Goal: Communication & Community: Answer question/provide support

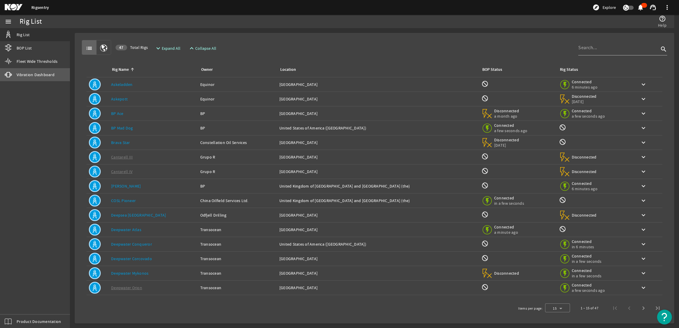
click at [35, 72] on span "Vibration Dashboard" at bounding box center [36, 75] width 38 height 6
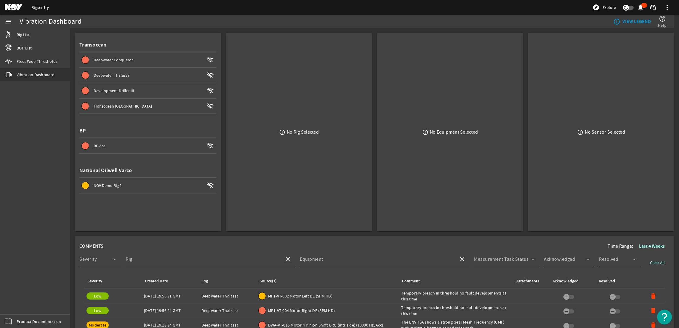
click at [115, 78] on span "Deepwater Thalassa wifi_off" at bounding box center [149, 75] width 134 height 7
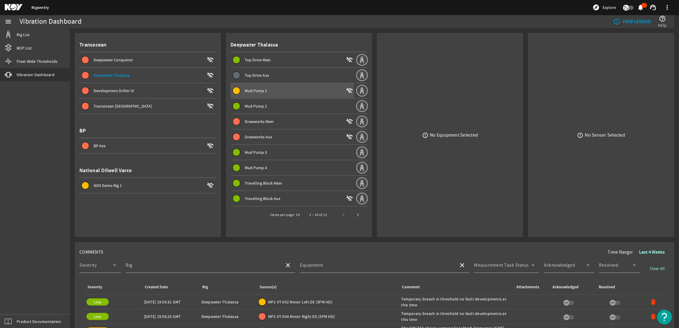
click at [252, 92] on span "Mud Pump 1" at bounding box center [256, 90] width 22 height 5
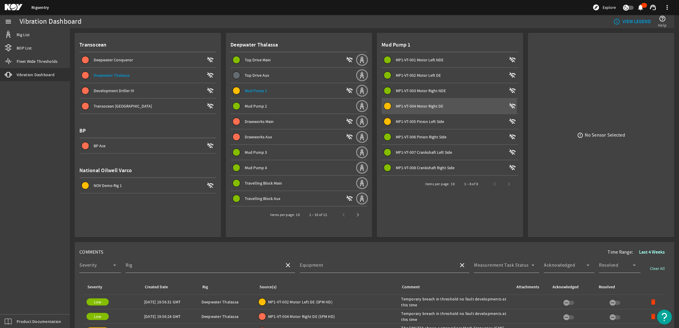
click at [411, 105] on span "MP1-VT-004 Motor Right DE" at bounding box center [419, 105] width 47 height 5
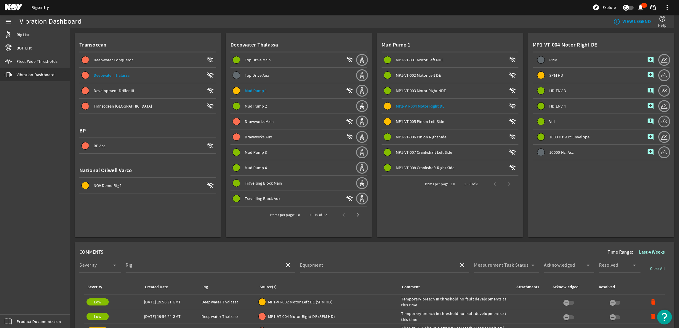
click at [420, 119] on span "MP1-VT-005 Pinion Left Side" at bounding box center [420, 121] width 48 height 5
click at [414, 107] on span "MP1-VT-004 Motor Right DE" at bounding box center [419, 105] width 47 height 5
click at [647, 76] on mat-icon "add_comment" at bounding box center [650, 75] width 7 height 7
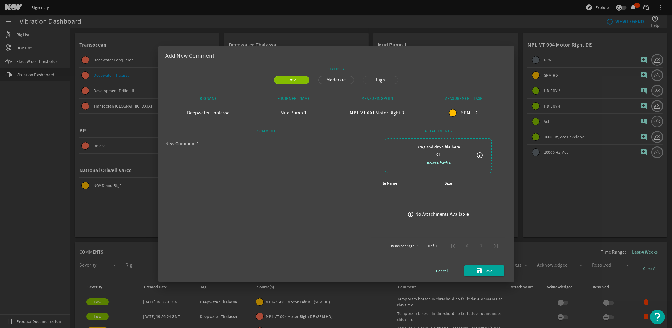
click at [568, 119] on div at bounding box center [336, 164] width 672 height 328
click at [447, 271] on span "button" at bounding box center [442, 270] width 40 height 14
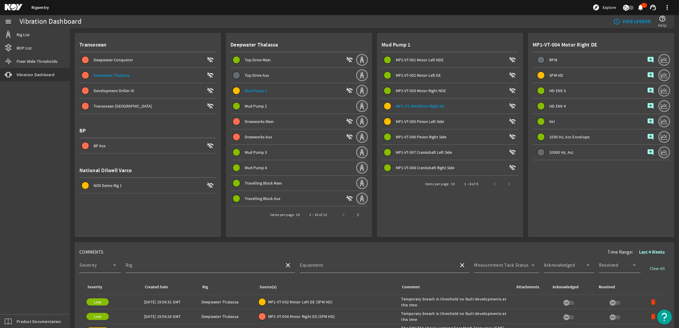
click at [414, 298] on div "Comment: Temporary breach in threshold no fault developments at this time" at bounding box center [456, 302] width 110 height 12
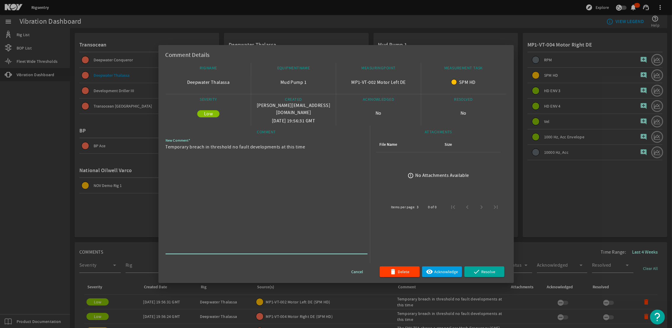
drag, startPoint x: 317, startPoint y: 144, endPoint x: 163, endPoint y: 147, distance: 154.3
click at [163, 147] on mat-dialog-content "RIGNAME Deepwater Thalassa EQUIPMENTNAME Mud Pump 1 MEASURINGPOINT MP1-VT-002 M…" at bounding box center [335, 173] width 355 height 220
drag, startPoint x: 163, startPoint y: 147, endPoint x: 178, endPoint y: 144, distance: 15.3
drag, startPoint x: 601, startPoint y: 141, endPoint x: 580, endPoint y: 123, distance: 27.3
click at [601, 141] on div at bounding box center [336, 164] width 672 height 328
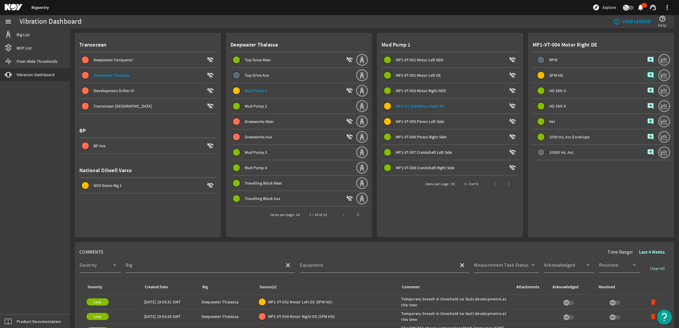
click at [647, 72] on mat-icon "add_comment" at bounding box center [650, 75] width 7 height 7
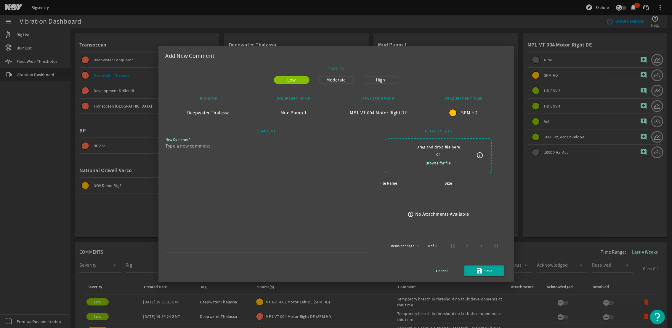
paste textarea "Temporary breach in threshold no fault developments at this time"
type textarea "Temporary breach in threshold no fault developments at this time"
click at [466, 271] on span "submit" at bounding box center [484, 270] width 40 height 14
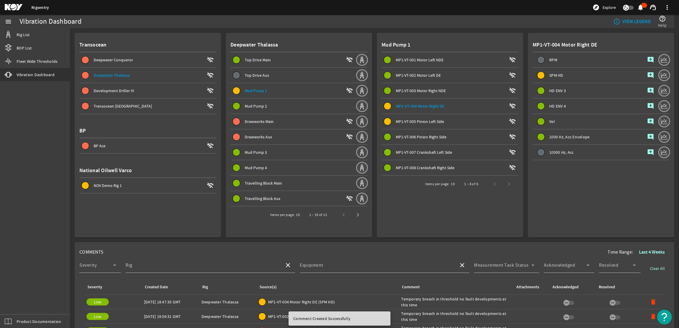
click at [405, 120] on span "MP1-VT-005 Pinion Left Side" at bounding box center [420, 121] width 48 height 5
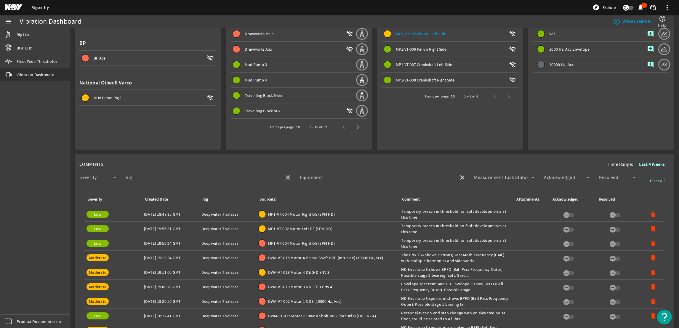
scroll to position [89, 0]
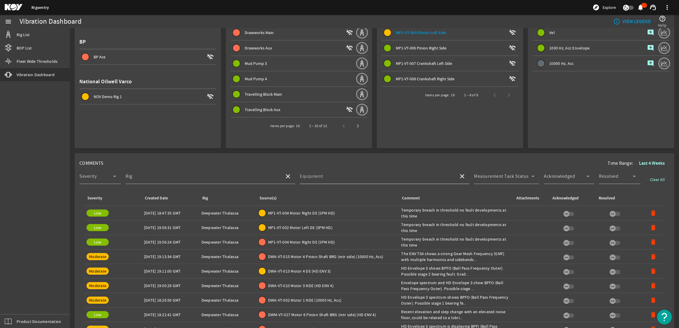
click at [381, 171] on div "Equipment" at bounding box center [377, 175] width 154 height 15
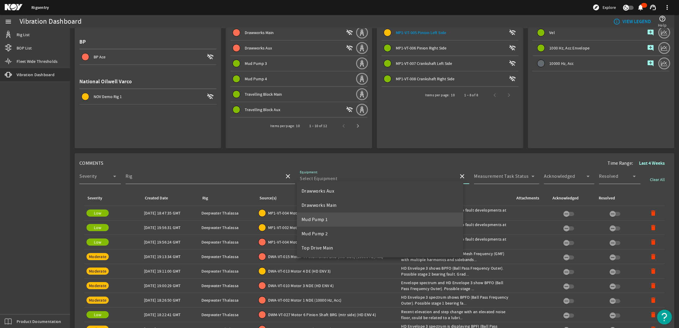
click at [330, 223] on mat-option "Mud Pump 1" at bounding box center [380, 219] width 166 height 14
type input "Mud Pump 1"
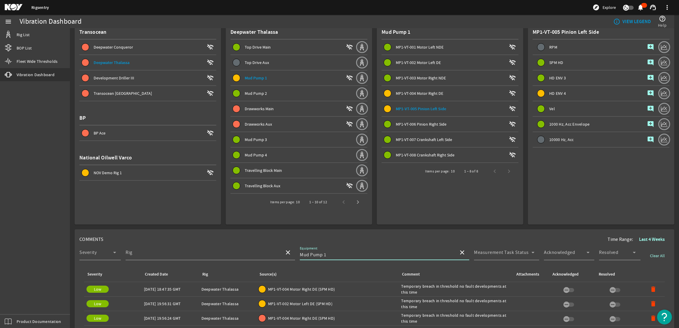
scroll to position [0, 0]
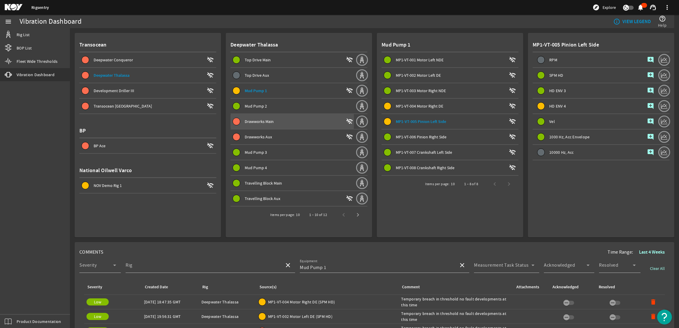
click at [241, 120] on span "Drawworks Main wifi_off" at bounding box center [294, 121] width 123 height 7
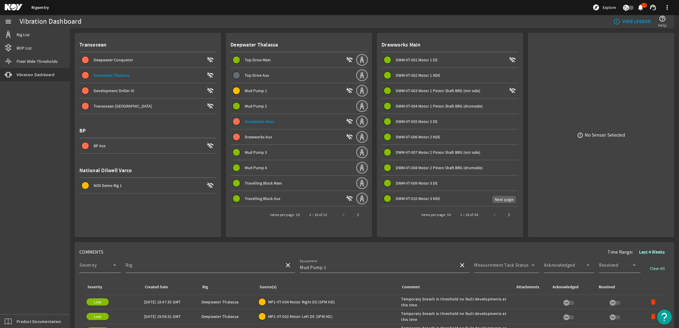
click at [495, 211] on div "1 – 10 of 36" at bounding box center [484, 215] width 63 height 14
click at [505, 213] on span "Next page" at bounding box center [508, 215] width 14 height 14
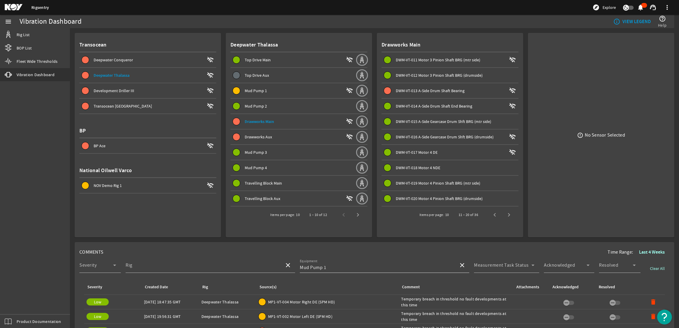
click at [374, 257] on div "Equipment Mud Pump 1" at bounding box center [377, 264] width 154 height 15
click at [458, 265] on mat-icon "close" at bounding box center [461, 264] width 7 height 7
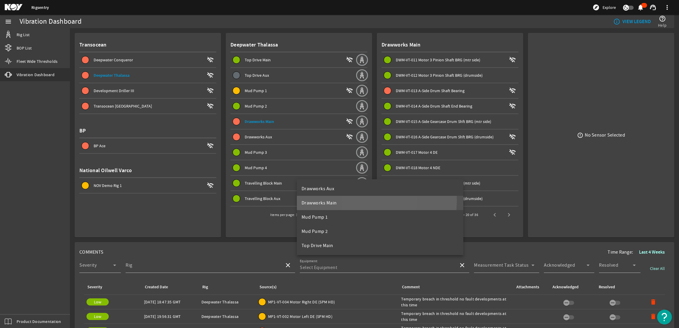
click at [361, 200] on mat-option "Drawworks Main" at bounding box center [380, 203] width 166 height 14
type input "Drawworks Main"
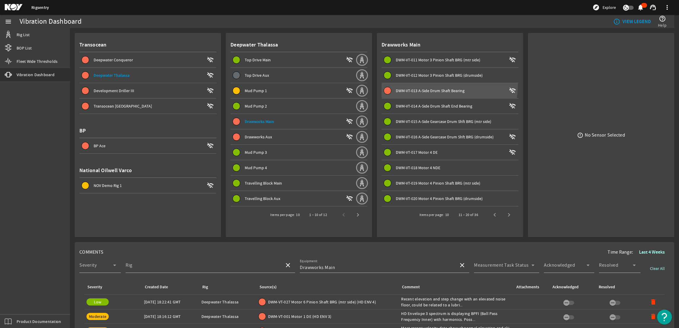
drag, startPoint x: 421, startPoint y: 84, endPoint x: 421, endPoint y: 88, distance: 3.8
click at [421, 85] on span at bounding box center [449, 90] width 137 height 14
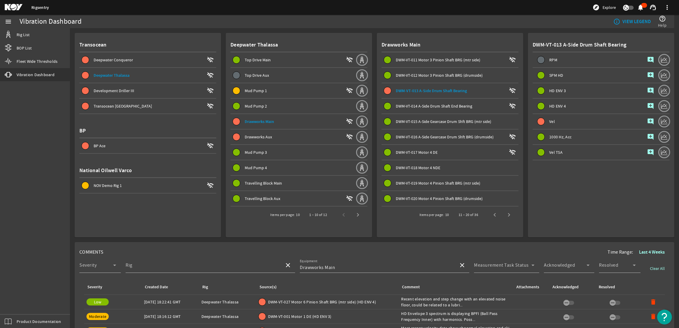
click at [647, 119] on mat-icon "add_comment" at bounding box center [650, 121] width 7 height 7
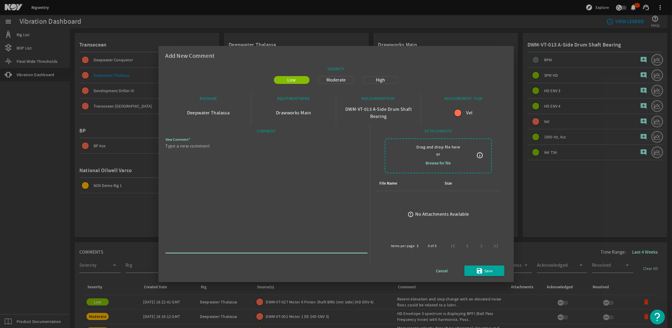
paste textarea "Temporary breach in threshold no fault developments at this time"
type textarea "Temporary breach in threshold no fault developments at this time"
click at [446, 270] on span "Cancel" at bounding box center [442, 270] width 12 height 7
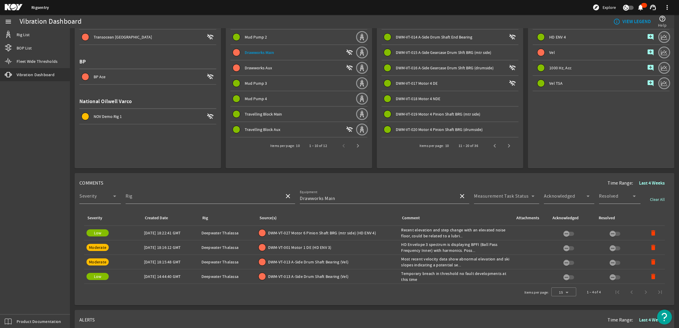
scroll to position [89, 0]
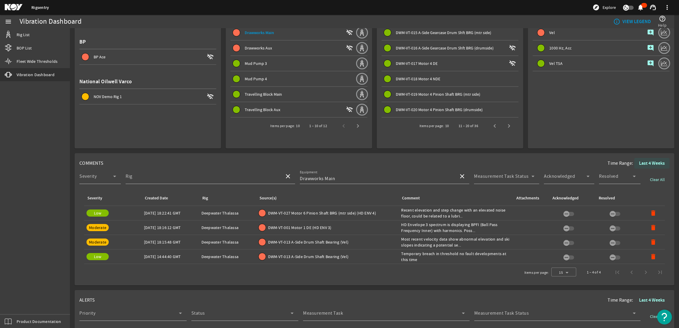
click at [641, 160] on b "Last 4 Weeks" at bounding box center [652, 163] width 26 height 6
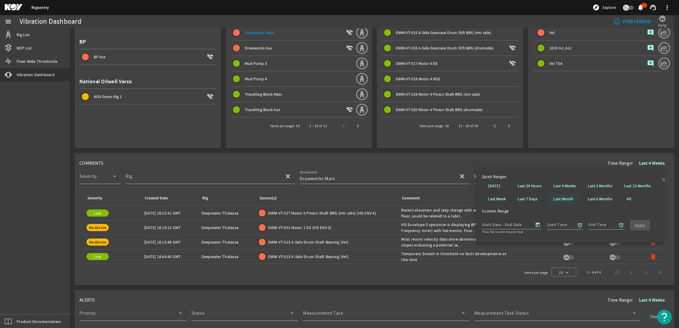
click at [567, 198] on b "Last Month" at bounding box center [563, 199] width 20 height 6
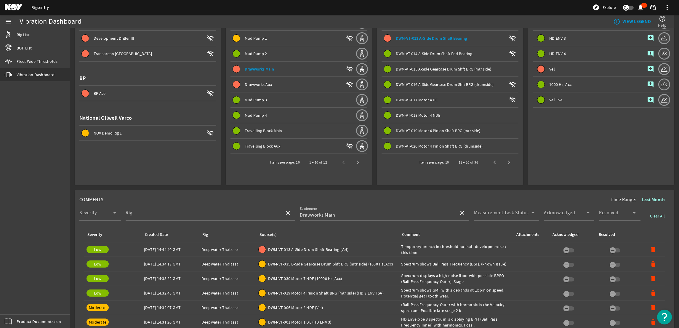
scroll to position [0, 0]
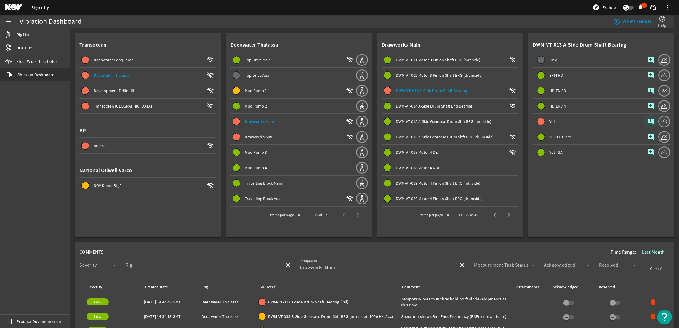
click at [647, 118] on mat-icon "add_comment" at bounding box center [650, 121] width 7 height 7
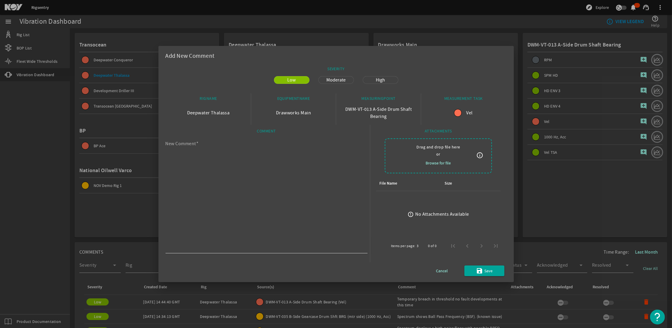
click at [224, 200] on textarea "New Comment" at bounding box center [263, 196] width 197 height 109
click at [250, 153] on textarea "High overall Values seen in the last" at bounding box center [263, 196] width 197 height 109
drag, startPoint x: 174, startPoint y: 146, endPoint x: 128, endPoint y: 147, distance: 46.8
click at [129, 147] on div "Add New Comment SEVERITY Low Moderate High RIGNAME Deepwater Thalassa EQUIPMENT…" at bounding box center [336, 164] width 672 height 328
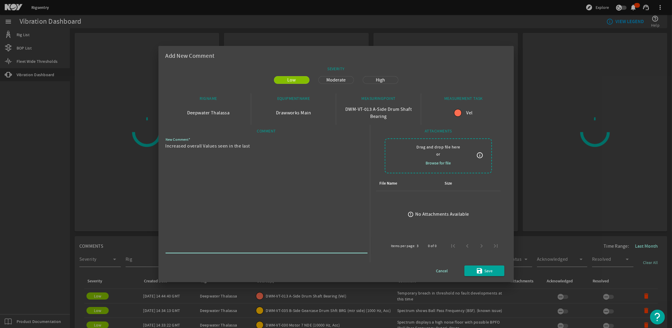
click at [252, 146] on textarea "Increased overall Values seen in the last" at bounding box center [263, 196] width 197 height 109
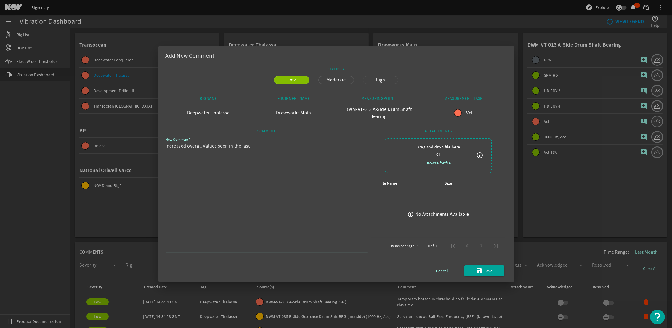
click at [254, 144] on textarea "Increased overall Values seen in the last" at bounding box center [263, 196] width 197 height 109
click at [276, 145] on textarea "Increased overall Values seen, No spectrum support" at bounding box center [263, 196] width 197 height 109
drag, startPoint x: 264, startPoint y: 139, endPoint x: 261, endPoint y: 147, distance: 8.5
click at [303, 147] on textarea "Increased overall Values seen, No spectrum support. Continues" at bounding box center [263, 196] width 197 height 109
click at [300, 152] on textarea "Increased overall Values seen, No spectrum support. Continues" at bounding box center [263, 196] width 197 height 109
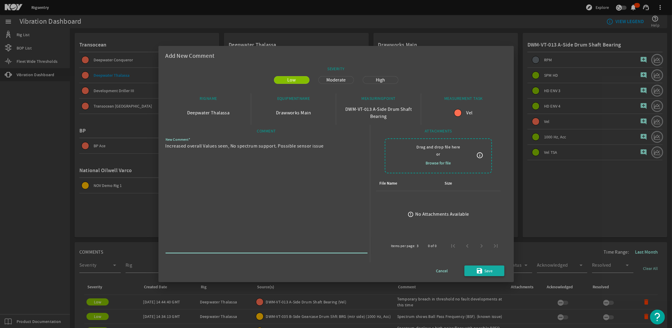
type textarea "Increased overall Values seen, No spectrum support. Possible sensor issue"
click at [496, 269] on span "submit" at bounding box center [484, 270] width 40 height 14
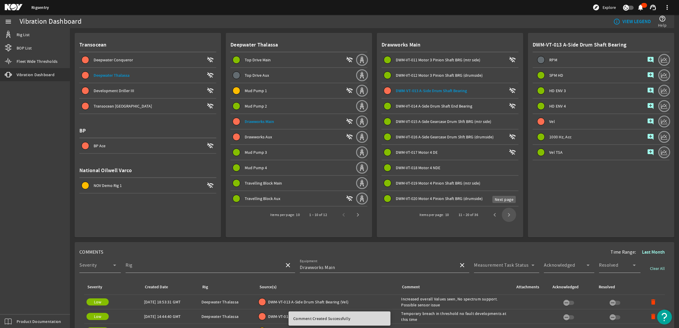
click at [501, 211] on span "Next page" at bounding box center [508, 215] width 14 height 14
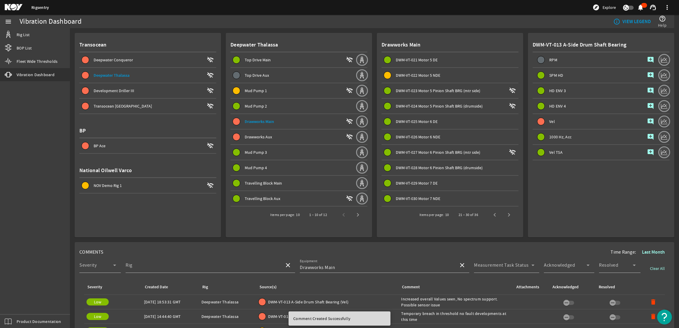
click at [399, 72] on span "DWM-VT-022 Motor 5 NDE" at bounding box center [451, 75] width 134 height 7
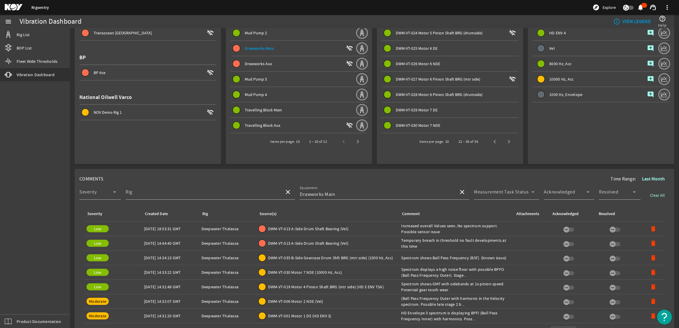
scroll to position [89, 0]
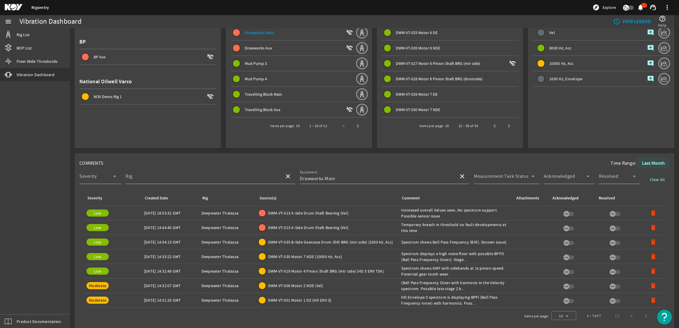
click at [649, 160] on b "Last Month" at bounding box center [653, 163] width 23 height 6
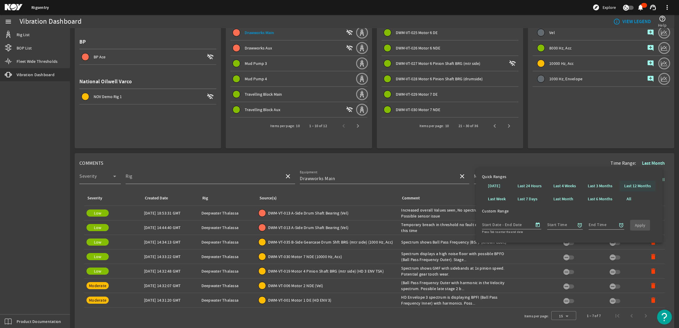
click at [636, 183] on b "Last 12 Months" at bounding box center [637, 186] width 27 height 6
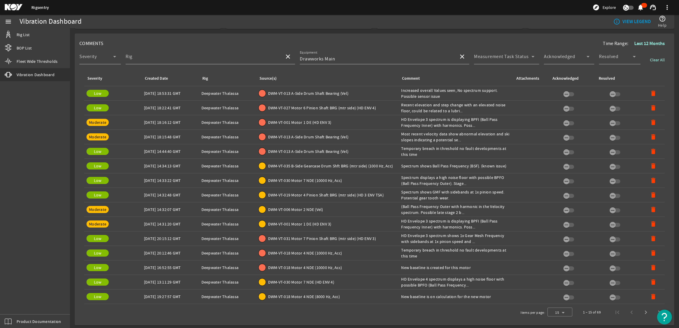
scroll to position [222, 0]
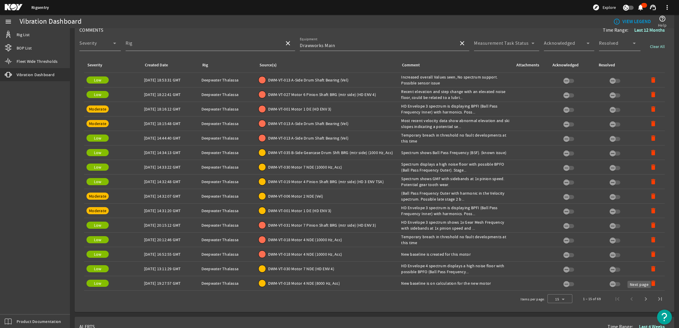
click at [638, 297] on span "Next page" at bounding box center [645, 299] width 14 height 14
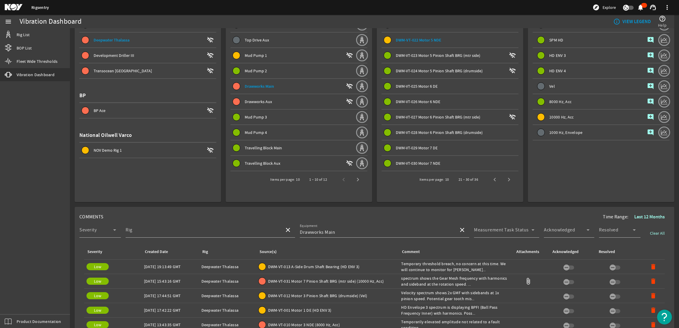
scroll to position [0, 0]
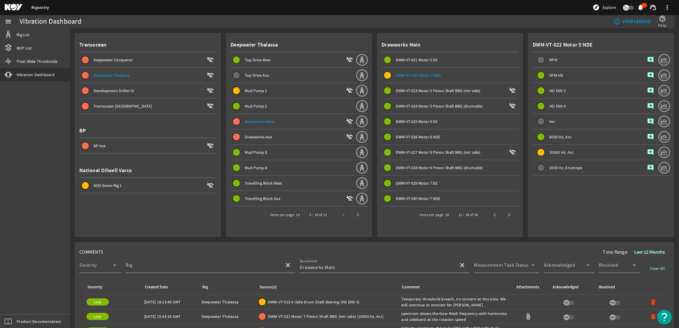
click at [647, 149] on mat-icon "add_comment" at bounding box center [650, 152] width 7 height 7
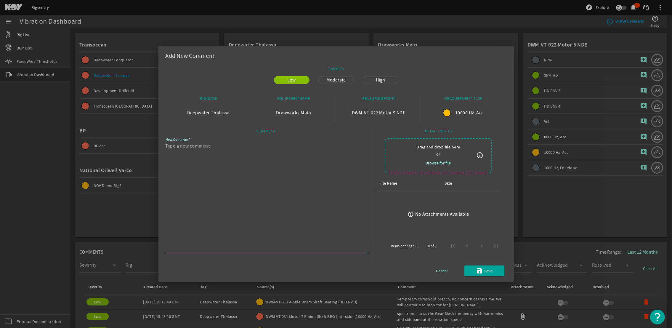
paste textarea "Temporary breach in threshold no fault developments at this time"
type textarea "Temporary breach in threshold no fault developments at this time"
click at [483, 272] on mat-icon "save" at bounding box center [479, 270] width 7 height 7
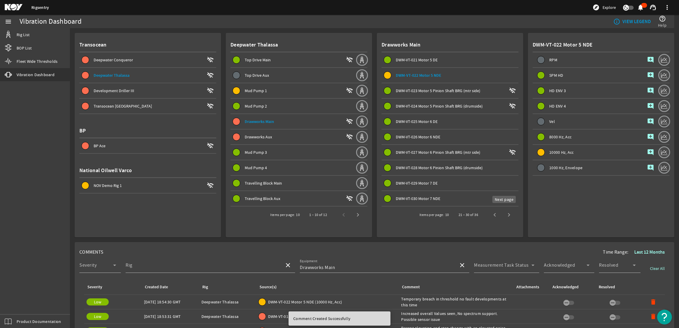
click at [505, 215] on span "Next page" at bounding box center [508, 215] width 14 height 14
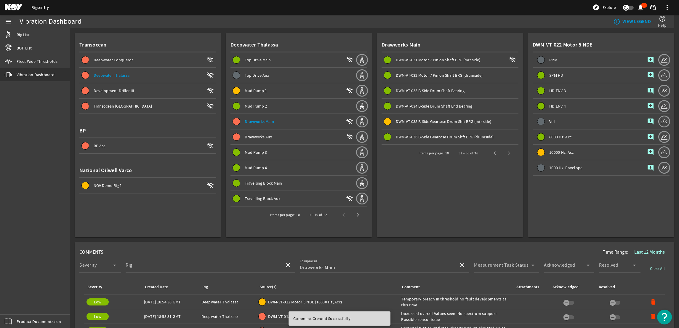
click at [440, 120] on span "DWM-VT-035 B-Side Gearcase Drum Shft BRG (mtr side)" at bounding box center [443, 121] width 95 height 5
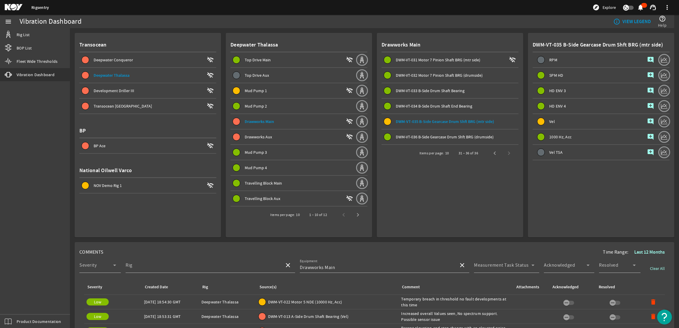
click at [647, 119] on mat-icon "add_comment" at bounding box center [650, 121] width 7 height 7
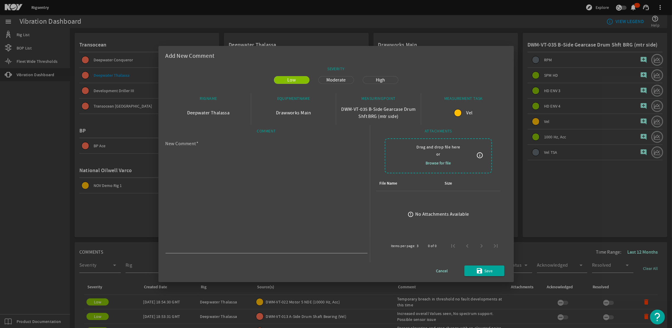
click at [547, 222] on div at bounding box center [336, 164] width 672 height 328
click at [443, 271] on span "Cancel" at bounding box center [442, 270] width 12 height 7
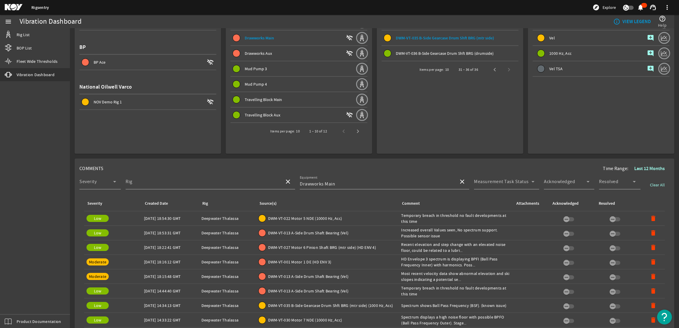
scroll to position [89, 0]
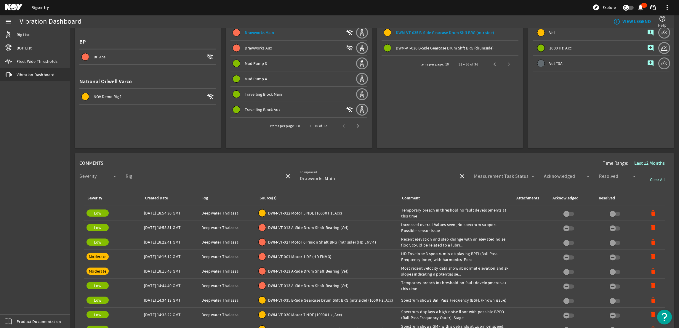
click at [417, 298] on div "Comment: Spectrum shows Ball Pass Frequency (BSF). (known issue)" at bounding box center [456, 300] width 110 height 6
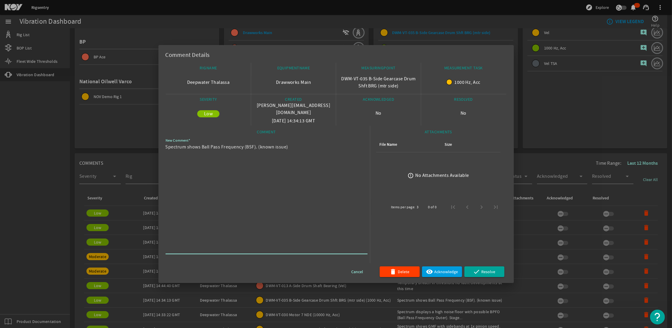
drag, startPoint x: 267, startPoint y: 150, endPoint x: 149, endPoint y: 142, distance: 118.4
click at [149, 142] on div "Comment Details RIGNAME Deepwater Thalassa EQUIPMENTNAME Drawworks Main MEASURI…" at bounding box center [336, 164] width 672 height 328
click at [559, 79] on div at bounding box center [336, 164] width 672 height 328
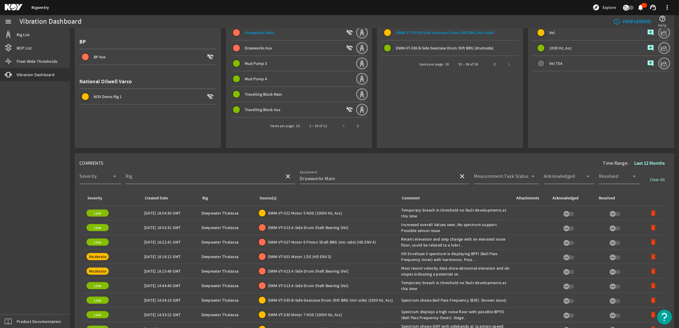
click at [647, 31] on mat-icon "add_comment" at bounding box center [650, 32] width 7 height 7
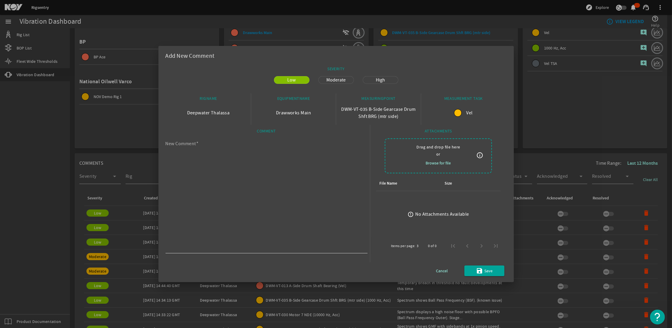
click at [308, 173] on textarea "New Comment" at bounding box center [263, 196] width 197 height 109
paste textarea "Spectrum shows Ball Pass Frequency (BSF). (known issue)"
type textarea "Spectrum shows Ball Pass Frequency (BSF). (known issue)"
click at [473, 271] on span "submit" at bounding box center [484, 270] width 40 height 14
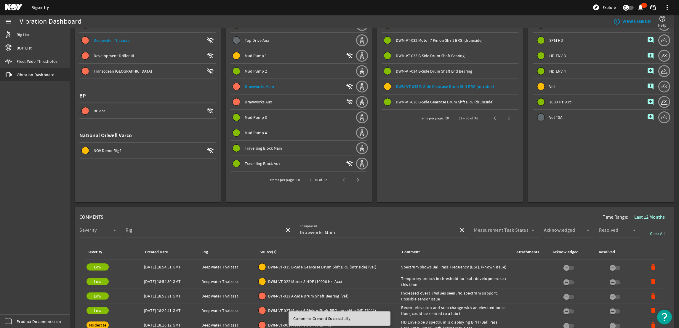
scroll to position [0, 0]
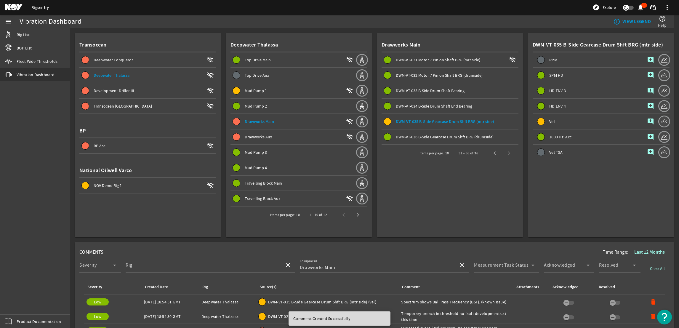
click at [259, 137] on span "Drawworks Aux" at bounding box center [258, 136] width 27 height 5
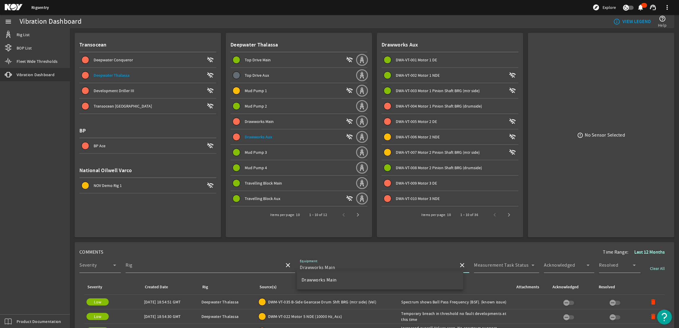
click at [355, 264] on input "Drawworks Main" at bounding box center [377, 267] width 154 height 7
click at [462, 261] on span at bounding box center [462, 265] width 14 height 14
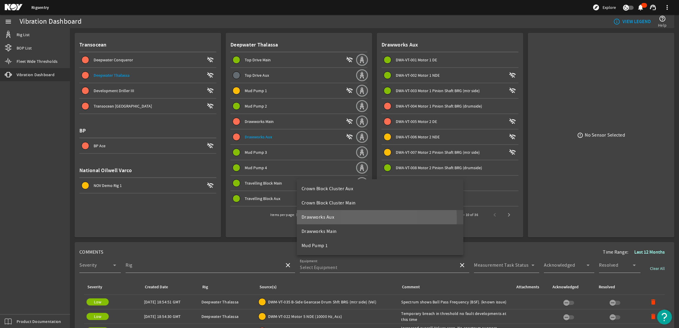
click at [361, 219] on mat-option "Drawworks Aux" at bounding box center [380, 217] width 166 height 14
type input "Drawworks Aux"
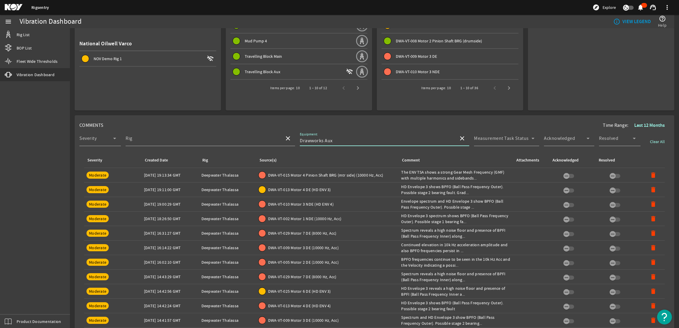
scroll to position [178, 0]
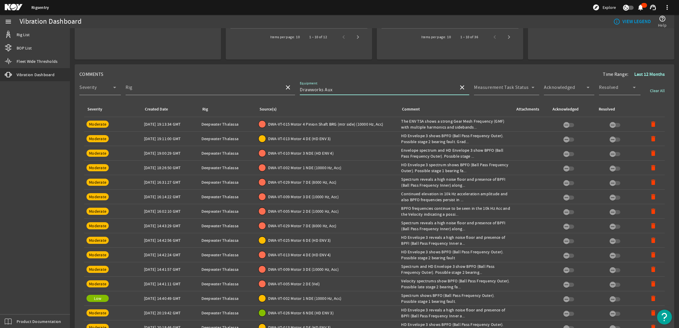
click at [302, 209] on span "DWA-VT-005 Motor 2 DE (10000 Hz, Acc)" at bounding box center [303, 211] width 70 height 6
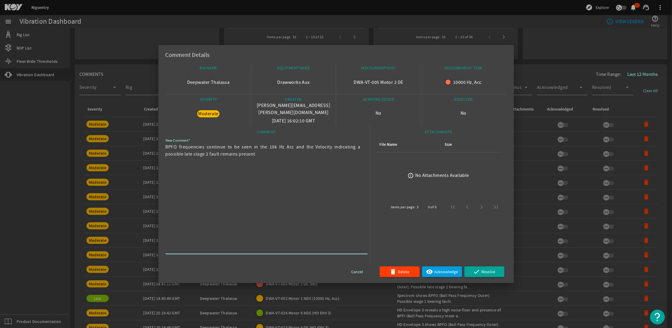
drag, startPoint x: 247, startPoint y: 163, endPoint x: 164, endPoint y: 147, distance: 85.2
click at [164, 147] on mat-dialog-content "RIGNAME Deepwater Thalassa EQUIPMENTNAME Drawworks Aux MEASURINGPOINT DWA-VT-00…" at bounding box center [335, 173] width 355 height 220
drag, startPoint x: 164, startPoint y: 147, endPoint x: 178, endPoint y: 151, distance: 15.0
click at [589, 171] on div at bounding box center [336, 164] width 672 height 328
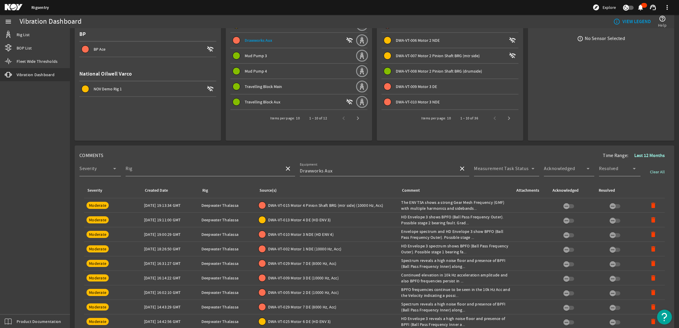
scroll to position [0, 0]
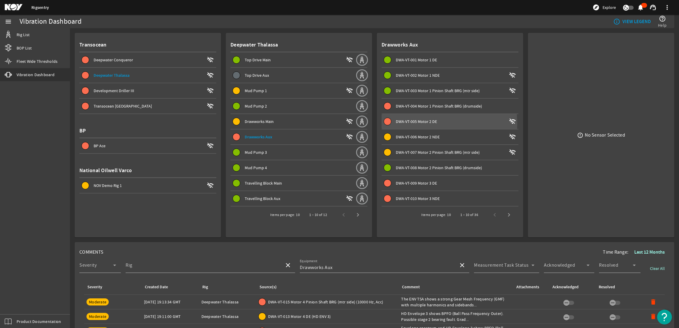
click at [417, 123] on div "DWA-VT-005 Motor 2 DE" at bounding box center [451, 121] width 111 height 6
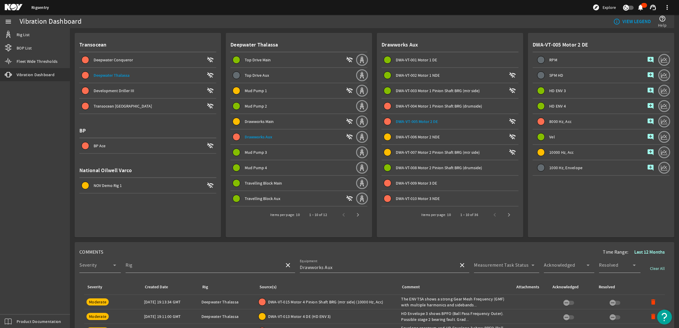
click at [647, 122] on mat-icon "add_comment" at bounding box center [650, 121] width 7 height 7
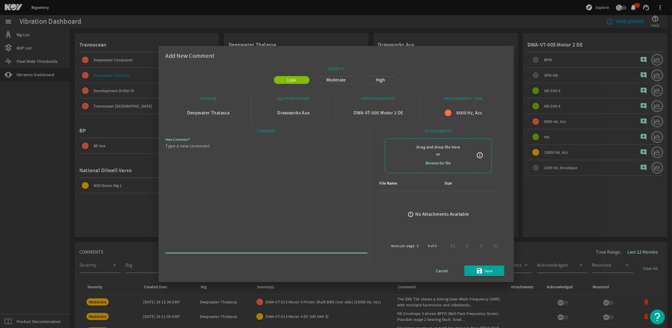
paste textarea "BPFO frequencies continue to be seen in the 10k Hz Acc and the Velocity indicat…"
click at [273, 146] on textarea "BPFO frequencies continue to be seen in the 10k Hz Acc and the Velocity indicat…" at bounding box center [263, 196] width 197 height 109
click at [234, 144] on textarea "BPFO frequencies continue to be seen in the k Hz Acc and the Velocity indicatin…" at bounding box center [263, 196] width 197 height 109
click at [230, 147] on textarea "BPFO frequencies seen in the k Hz Acc and the Velocity indicating a possible la…" at bounding box center [263, 196] width 197 height 109
drag, startPoint x: 228, startPoint y: 145, endPoint x: 237, endPoint y: 148, distance: 9.5
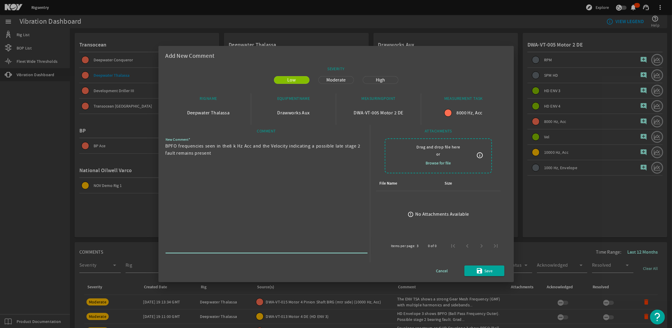
click at [229, 146] on textarea "BPFO frequencies seen in the8 k Hz Acc and the Velocity indicating a possible l…" at bounding box center [263, 196] width 197 height 109
click at [234, 146] on textarea "BPFO frequencies seen in the 8 k Hz Acc and the Velocity indicating a possible …" at bounding box center [263, 196] width 197 height 109
type textarea "BPFO frequencies seen in the 8k Hz Acc and the Velocity indicating a possible l…"
click at [505, 272] on div "Cancel save Save" at bounding box center [335, 270] width 341 height 11
click at [495, 272] on span "submit" at bounding box center [484, 270] width 40 height 14
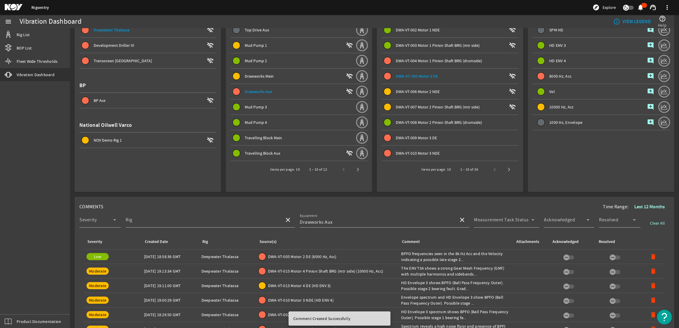
scroll to position [133, 0]
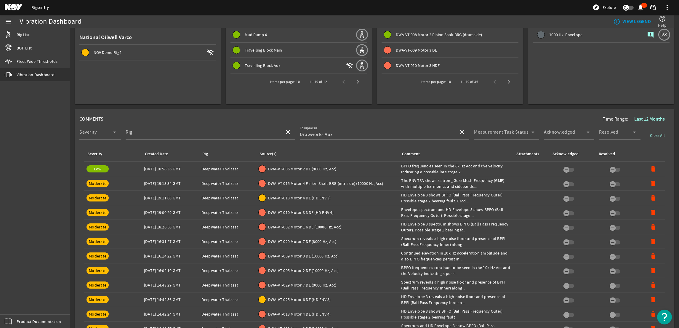
click at [132, 167] on div "Severity: Low" at bounding box center [112, 168] width 53 height 7
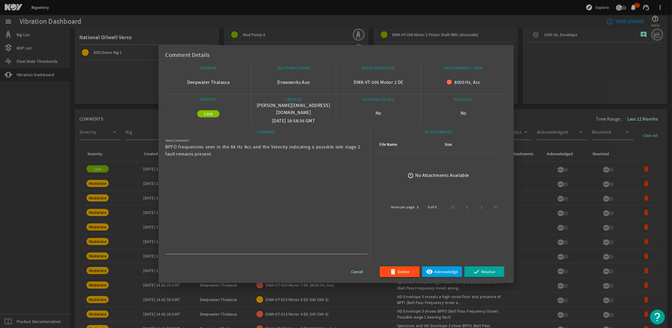
click at [401, 271] on span "Delete" at bounding box center [404, 271] width 12 height 7
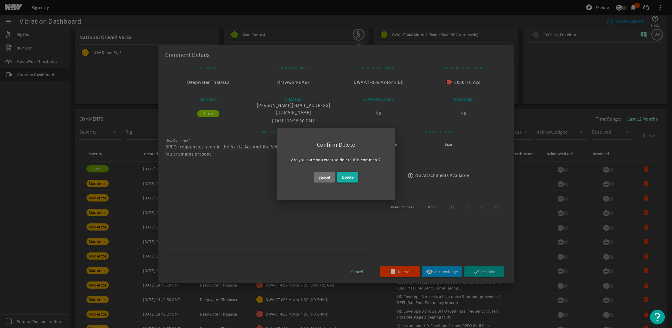
click at [355, 179] on span at bounding box center [347, 177] width 21 height 14
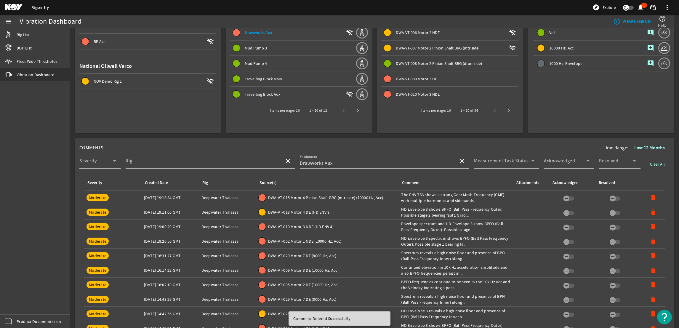
scroll to position [44, 0]
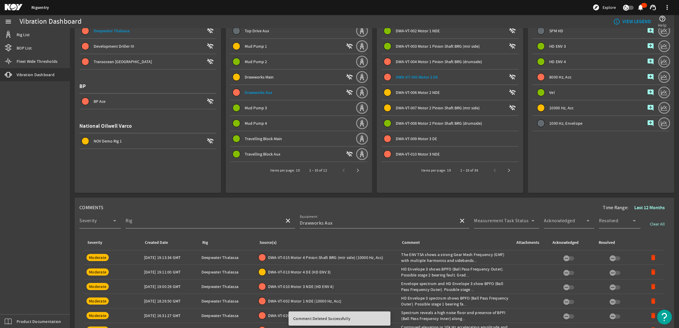
click at [647, 78] on mat-icon "add_comment" at bounding box center [650, 76] width 7 height 7
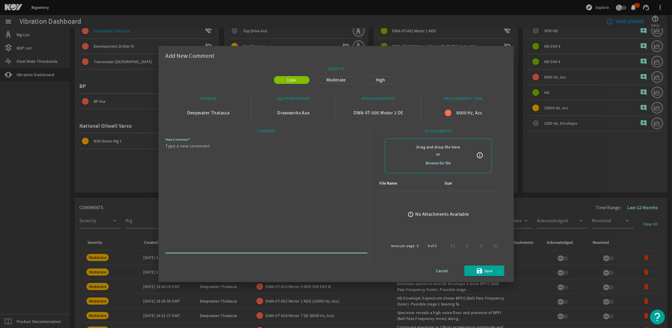
paste textarea "BPFO frequencies continue to be seen in the 10k Hz Acc and the Velocity indicat…"
drag, startPoint x: 237, startPoint y: 145, endPoint x: 205, endPoint y: 144, distance: 31.7
click at [205, 144] on textarea "BPFO frequencies continue to be seen in the 10k Hz Acc and the Velocity indicat…" at bounding box center [263, 196] width 197 height 109
click at [235, 146] on textarea "BPFO frequencies seen in the 10k Hz Acc and the Velocity indicating a possible …" at bounding box center [263, 196] width 197 height 109
type textarea "BPFO frequencies seen in the 8k Hz Acc and the Velocity indicating a possible l…"
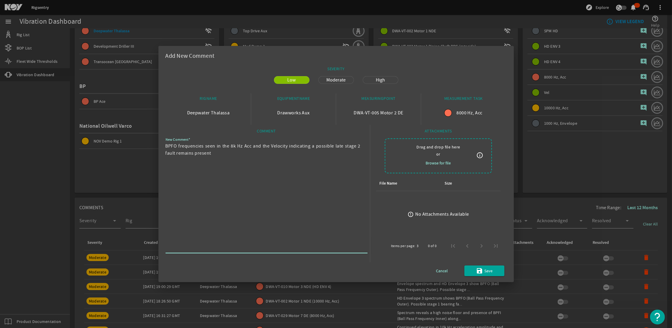
click at [331, 78] on span "Moderate" at bounding box center [336, 79] width 26 height 7
click at [486, 275] on span "submit" at bounding box center [484, 270] width 40 height 14
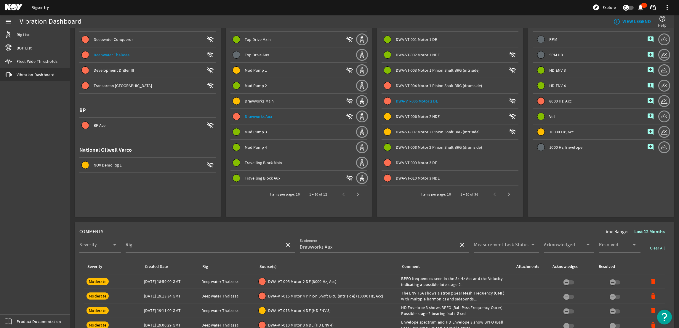
scroll to position [0, 0]
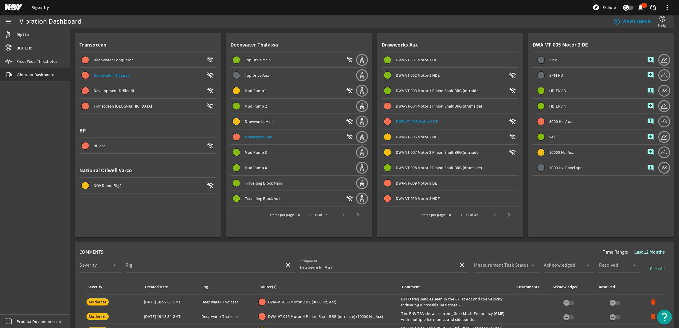
click at [426, 135] on span "DWA-VT-006 Motor 2 NDE" at bounding box center [418, 136] width 44 height 5
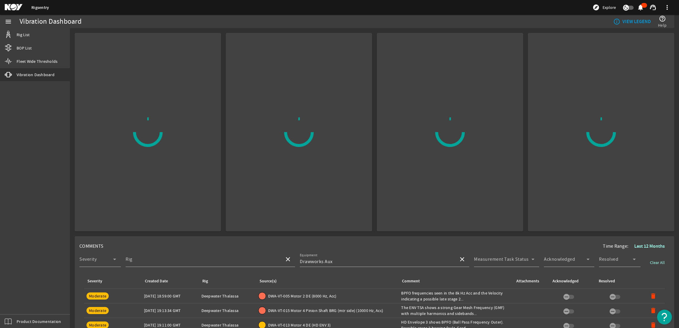
click at [420, 134] on mat-card at bounding box center [450, 132] width 146 height 198
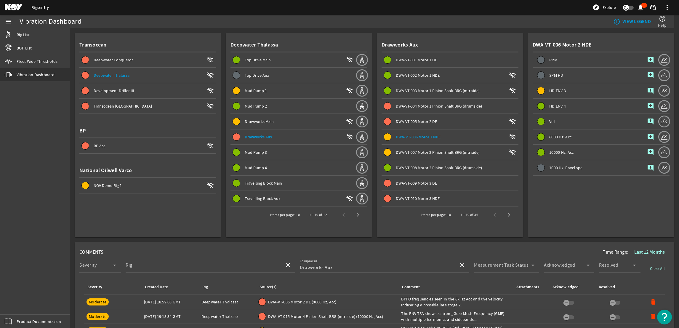
click at [419, 183] on div "DWA-VT-009 Motor 3 DE" at bounding box center [457, 183] width 123 height 6
click at [405, 197] on span "DWA-VT-010 Motor 3 NDE" at bounding box center [418, 198] width 44 height 5
click at [647, 106] on mat-icon "add_comment" at bounding box center [650, 105] width 7 height 7
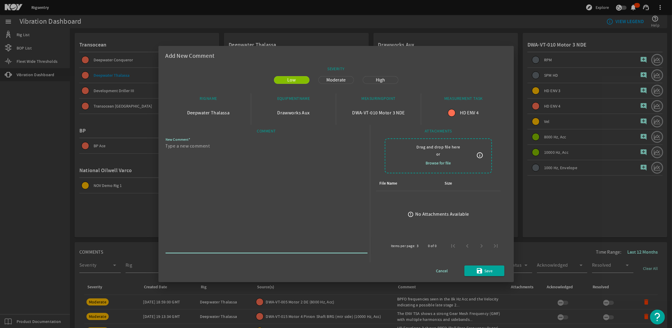
click at [203, 180] on textarea "New Comment" at bounding box center [263, 196] width 197 height 109
paste textarea "Envelope spectrum and HD Envelope 3 show BPFO (Ball Pass Frequency Outer). Poss…"
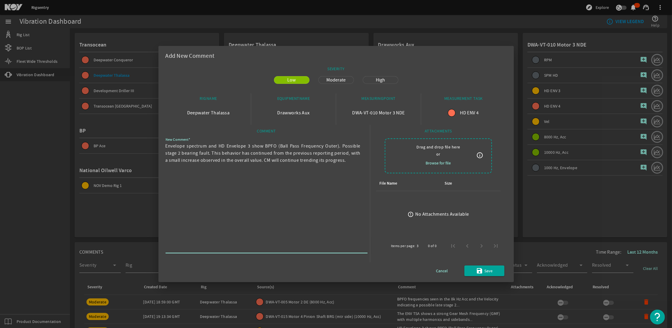
drag, startPoint x: 212, startPoint y: 153, endPoint x: 306, endPoint y: 151, distance: 94.5
click at [306, 151] on textarea "Envelope spectrum and HD Envelope 3 show BPFO (Ball Pass Frequency Outer). Poss…" at bounding box center [263, 196] width 197 height 109
click at [222, 191] on textarea "Envelope spectrum and HD Envelope 3 show BPFO (Ball Pass Frequency Outer). Poss…" at bounding box center [263, 196] width 197 height 109
drag, startPoint x: 180, startPoint y: 160, endPoint x: 169, endPoint y: 162, distance: 11.4
click at [169, 162] on textarea "Envelope spectrum and HD Envelope 3 show BPFO (Ball Pass Frequency Outer). Poss…" at bounding box center [263, 196] width 197 height 109
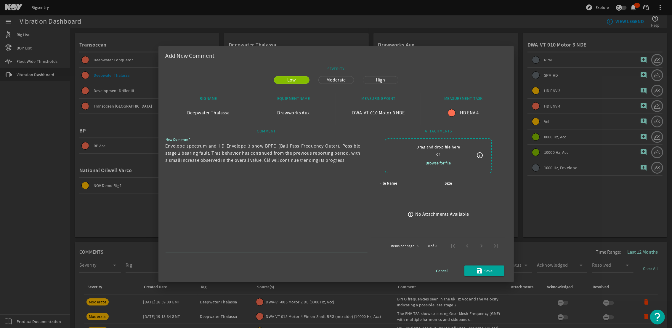
click at [281, 165] on textarea "Envelope spectrum and HD Envelope 3 show BPFO (Ball Pass Frequency Outer). Poss…" at bounding box center [263, 196] width 197 height 109
drag, startPoint x: 349, startPoint y: 153, endPoint x: 211, endPoint y: 153, distance: 137.7
click at [211, 153] on textarea "Envelope spectrum and HD Envelope 3 show BPFO (Ball Pass Frequency Outer). Poss…" at bounding box center [263, 196] width 197 height 109
drag, startPoint x: 226, startPoint y: 153, endPoint x: 218, endPoint y: 153, distance: 8.0
click at [218, 153] on textarea "Envelope spectrum and HD Envelope 3 show BPFO (Ball Pass Frequency Outer). Poss…" at bounding box center [263, 196] width 197 height 109
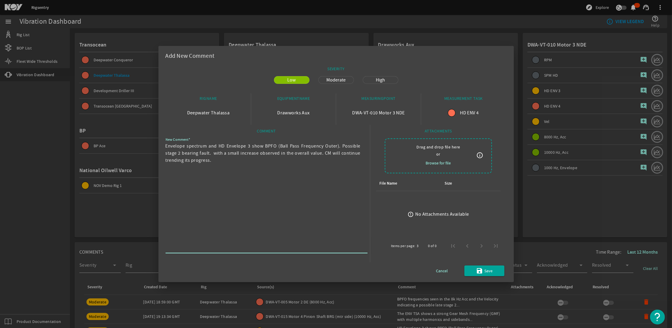
drag, startPoint x: 240, startPoint y: 154, endPoint x: 214, endPoint y: 155, distance: 26.3
click at [214, 155] on textarea "Envelope spectrum and HD Envelope 3 show BPFO (Ball Pass Frequency Outer). Poss…" at bounding box center [263, 196] width 197 height 109
drag, startPoint x: 300, startPoint y: 153, endPoint x: 322, endPoint y: 158, distance: 22.8
click at [322, 158] on textarea "Envelope spectrum and HD Envelope 3 show BPFO (Ball Pass Frequency Outer). Poss…" at bounding box center [263, 196] width 197 height 109
click at [302, 155] on textarea "Envelope spectrum and HD Envelope 3 show BPFO (Ball Pass Frequency Outer). Poss…" at bounding box center [263, 196] width 197 height 109
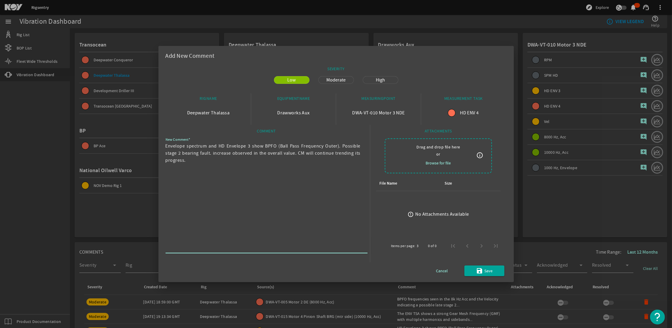
drag, startPoint x: 300, startPoint y: 153, endPoint x: 319, endPoint y: 166, distance: 22.2
click at [319, 166] on textarea "Envelope spectrum and HD Envelope 3 show BPFO (Ball Pass Frequency Outer). Poss…" at bounding box center [263, 196] width 197 height 109
type textarea "Envelope spectrum and HD Envelope 3 show BPFO (Ball Pass Frequency Outer). Poss…"
drag, startPoint x: 308, startPoint y: 157, endPoint x: 166, endPoint y: 146, distance: 143.1
click at [166, 146] on textarea "Envelope spectrum and HD Envelope 3 show BPFO (Ball Pass Frequency Outer). Poss…" at bounding box center [263, 196] width 197 height 109
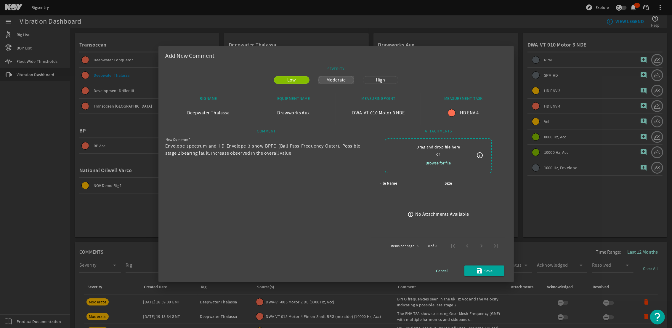
click at [340, 81] on span "Moderate" at bounding box center [336, 79] width 26 height 7
click at [382, 85] on div "Low Moderate High" at bounding box center [335, 84] width 341 height 20
click at [382, 84] on div "Low Moderate High" at bounding box center [335, 84] width 341 height 20
click at [380, 82] on span "High" at bounding box center [380, 79] width 16 height 7
drag, startPoint x: 470, startPoint y: 275, endPoint x: 473, endPoint y: 271, distance: 5.3
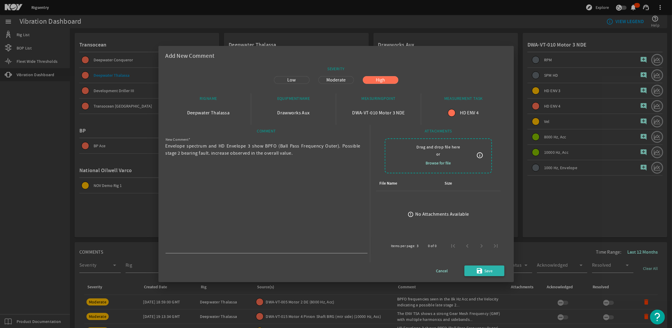
click at [473, 271] on span "submit" at bounding box center [484, 270] width 40 height 14
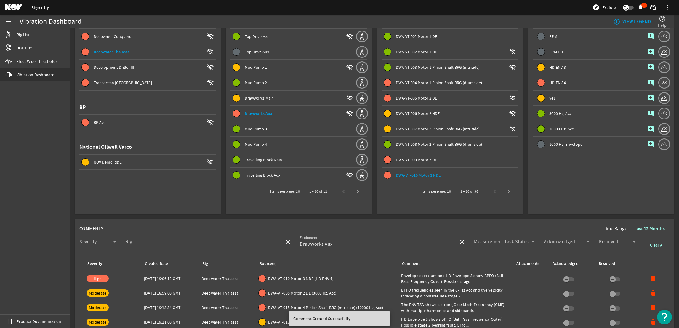
scroll to position [89, 0]
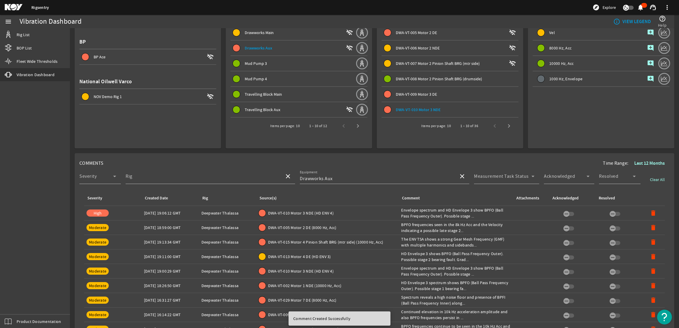
click at [413, 92] on span "DWA-VT-009 Motor 3 DE" at bounding box center [416, 93] width 41 height 5
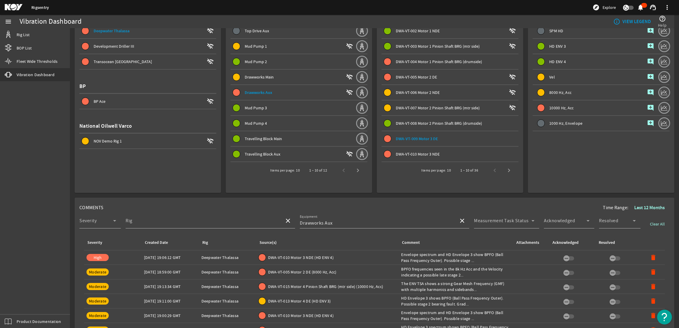
click at [647, 105] on mat-icon "add_comment" at bounding box center [650, 107] width 7 height 7
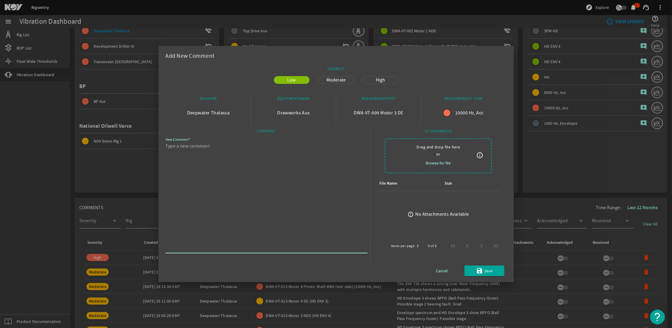
drag, startPoint x: 265, startPoint y: 160, endPoint x: 256, endPoint y: 164, distance: 9.8
click at [257, 162] on textarea "New Comment" at bounding box center [263, 196] width 197 height 109
paste textarea "Envelope spectrum and HD Envelope 3 show BPFO (Ball Pass Frequency Outer). Poss…"
type textarea "Envelope spectrum and HD Envelope 3 show BPFO (Ball Pass Frequency Outer). Poss…"
click at [388, 80] on span "High" at bounding box center [380, 79] width 16 height 7
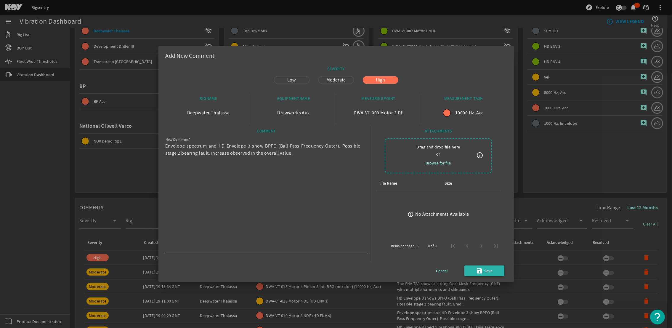
click at [501, 268] on span "submit" at bounding box center [484, 270] width 40 height 14
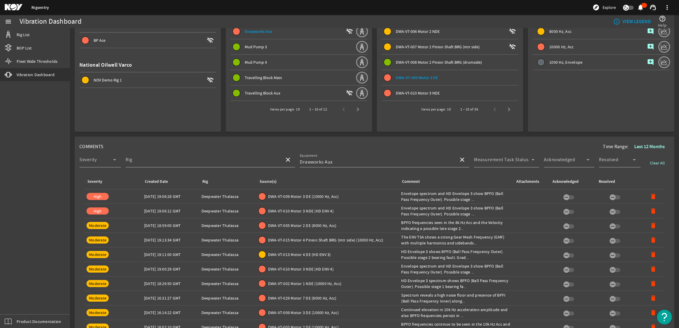
scroll to position [0, 0]
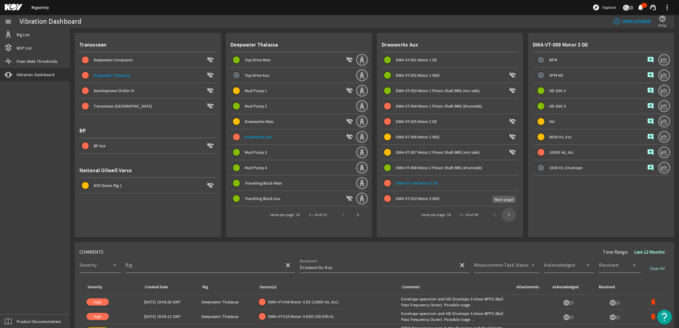
click at [505, 213] on span "Next page" at bounding box center [508, 215] width 14 height 14
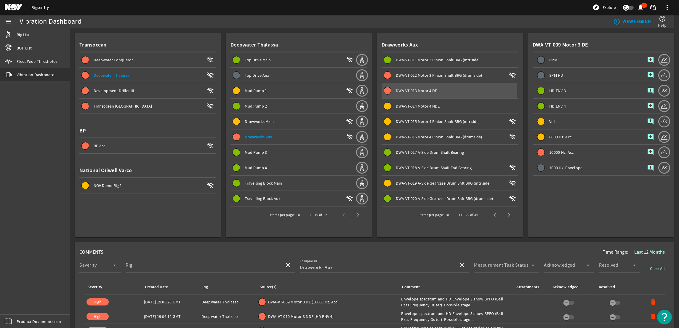
click at [411, 92] on span "DWA-VT-013 Motor 4 DE" at bounding box center [416, 90] width 41 height 5
click at [647, 138] on mat-icon "add_comment" at bounding box center [650, 136] width 7 height 7
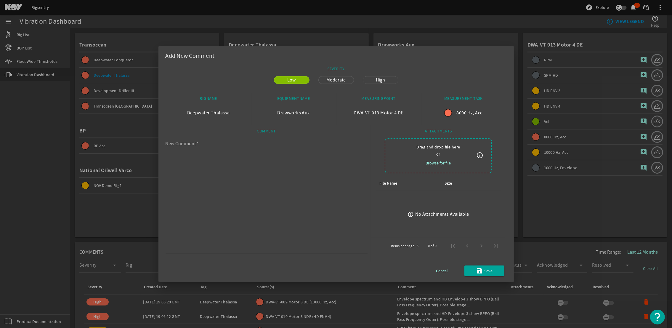
click at [303, 160] on textarea "New Comment" at bounding box center [263, 196] width 197 height 109
paste textarea "HD Envelope 3 shows BPFO (Ball Pass Frequency Outer). Possible stage 2 bearing …"
drag, startPoint x: 197, startPoint y: 145, endPoint x: 160, endPoint y: 145, distance: 37.0
click at [160, 145] on mat-dialog-content "SEVERITY Low Moderate High RIGNAME Deepwater Thalassa EQUIPMENTNAME Drawworks A…" at bounding box center [335, 173] width 355 height 218
click at [251, 191] on textarea "TSpectrum shows BPFO (Ball Pass Frequency Outer). Possible stage 2 bearing faul…" at bounding box center [263, 196] width 197 height 109
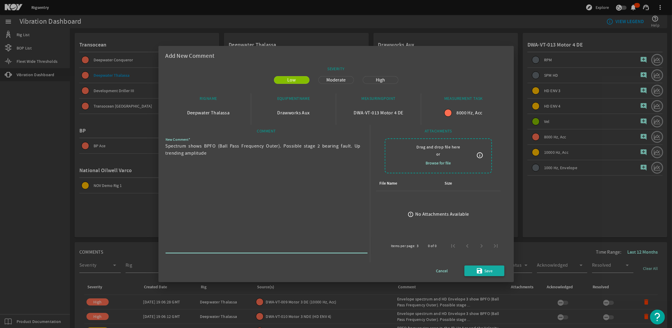
type textarea "Spectrum shows BPFO (Ball Pass Frequency Outer). Possible stage 2 bearing fault…"
click at [481, 269] on mat-icon "save" at bounding box center [479, 270] width 7 height 7
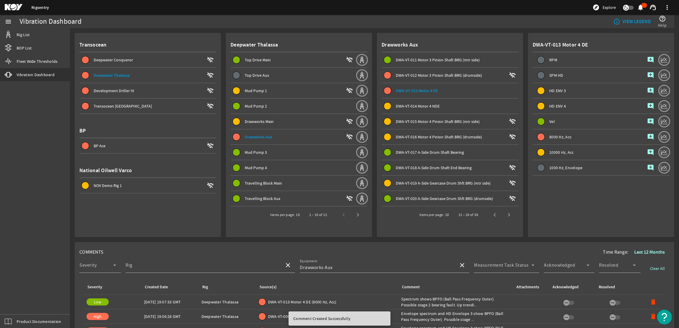
click at [200, 302] on td "Rig: Deepwater Thalassa" at bounding box center [227, 302] width 57 height 15
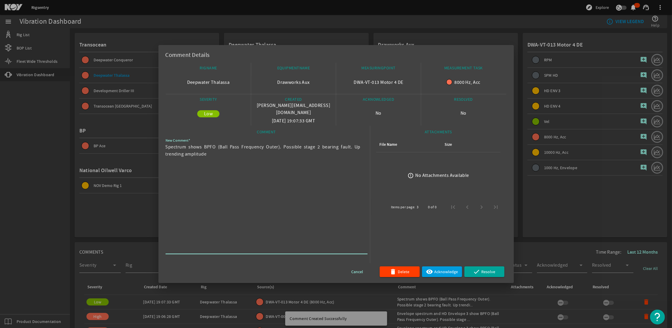
drag, startPoint x: 192, startPoint y: 158, endPoint x: 163, endPoint y: 149, distance: 29.9
click at [163, 149] on mat-dialog-content "RIGNAME Deepwater Thalassa EQUIPMENTNAME Drawworks Aux MEASURINGPOINT DWA-VT-01…" at bounding box center [335, 173] width 355 height 220
click at [399, 270] on span "Delete" at bounding box center [404, 271] width 12 height 7
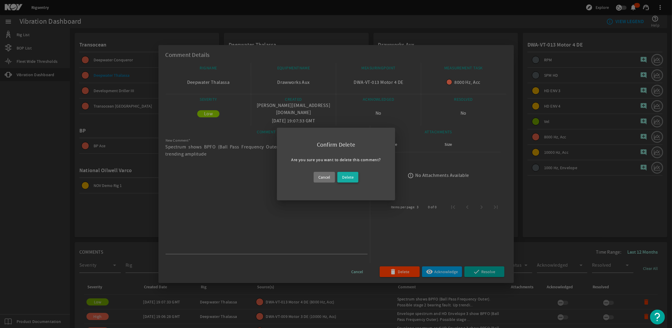
click at [350, 181] on span at bounding box center [347, 177] width 21 height 14
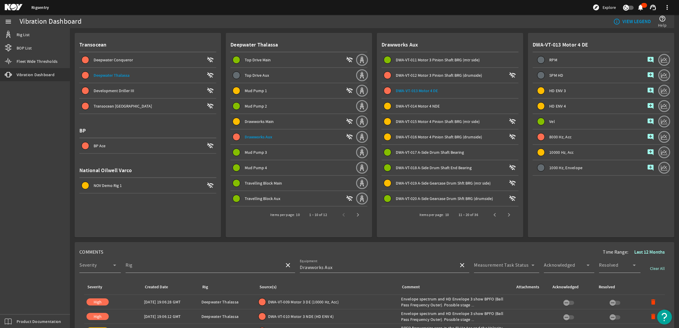
click at [647, 134] on mat-icon "add_comment" at bounding box center [650, 136] width 7 height 7
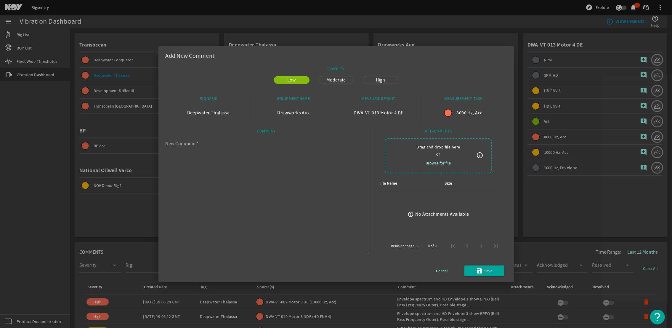
click at [244, 163] on textarea "New Comment" at bounding box center [263, 196] width 197 height 109
paste textarea "Spectrum shows BPFO (Ball Pass Frequency Outer). Possible stage 2 bearing fault…"
type textarea "Spectrum shows BPFO (Ball Pass Frequency Outer). Possible stage 2 bearing fault…"
click at [333, 78] on span "Moderate" at bounding box center [336, 79] width 26 height 7
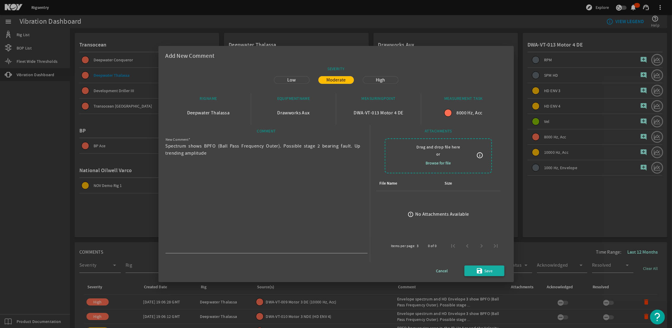
click at [476, 272] on mat-icon "save" at bounding box center [479, 270] width 7 height 7
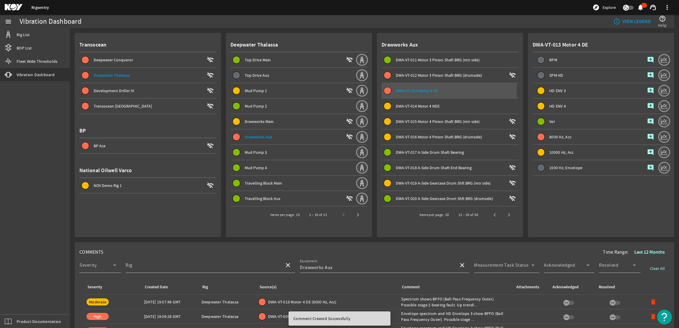
click at [419, 90] on span "DWA-VT-013 Motor 4 DE" at bounding box center [417, 91] width 42 height 6
click at [420, 103] on span "DWA-VT-014 Motor 4 NDE" at bounding box center [418, 105] width 44 height 5
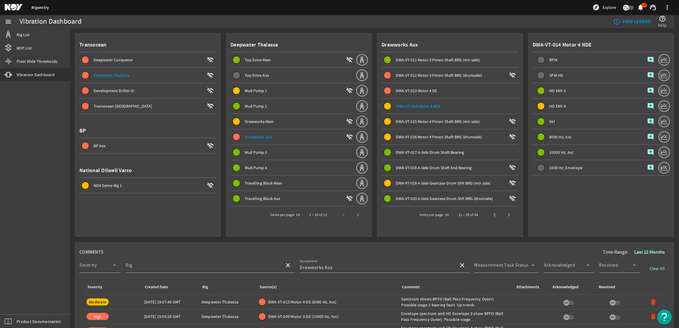
click at [647, 103] on mat-icon "add_comment" at bounding box center [650, 105] width 7 height 7
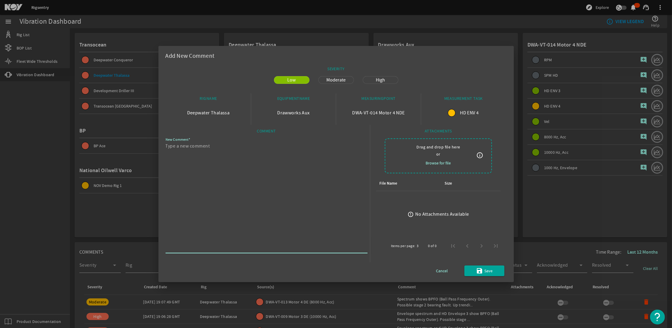
click at [269, 169] on textarea "New Comment" at bounding box center [263, 196] width 197 height 109
paste textarea "Spectrum shows BPFO (Ball Pass Frequency Outer). Possible stage 2 bearing fault…"
click at [187, 147] on textarea "Spectrum shows BPFO (Ball Pass Frequency Outer). Possible stage 2 bearing fault…" at bounding box center [263, 196] width 197 height 109
type textarea "Spectrum HD 4 shows BPFO (Ball Pass Frequency Outer). Possible stage 2 bearing …"
click at [484, 270] on span "Save" at bounding box center [488, 270] width 8 height 7
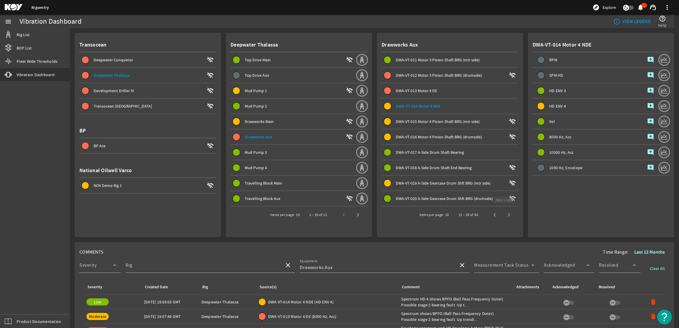
click at [503, 211] on span "Next page" at bounding box center [508, 215] width 14 height 14
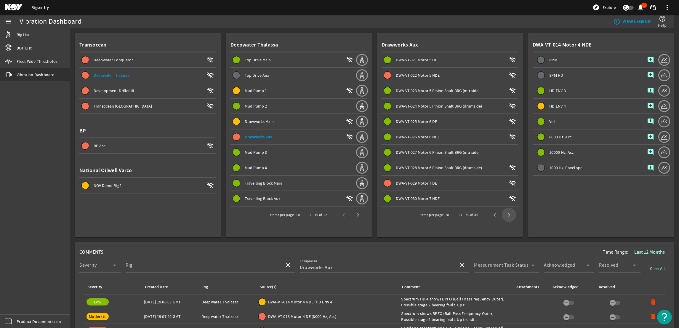
click at [503, 211] on span "Next page" at bounding box center [508, 215] width 14 height 14
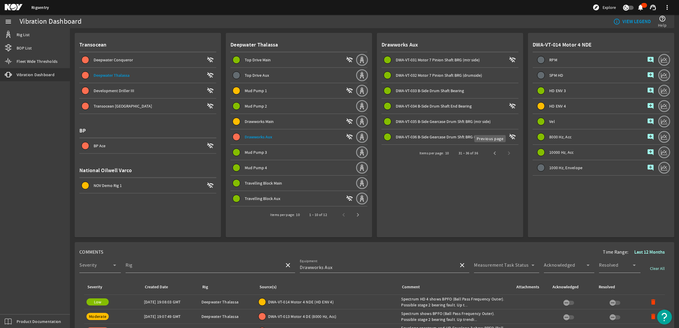
click at [487, 151] on span "Previous page" at bounding box center [494, 153] width 14 height 14
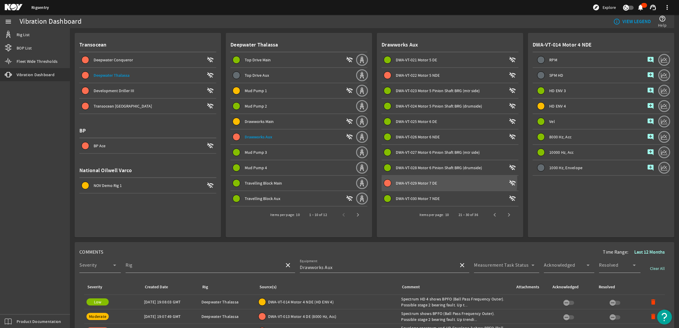
click at [403, 180] on span "DWA-VT-029 Motor 7 DE" at bounding box center [416, 182] width 41 height 5
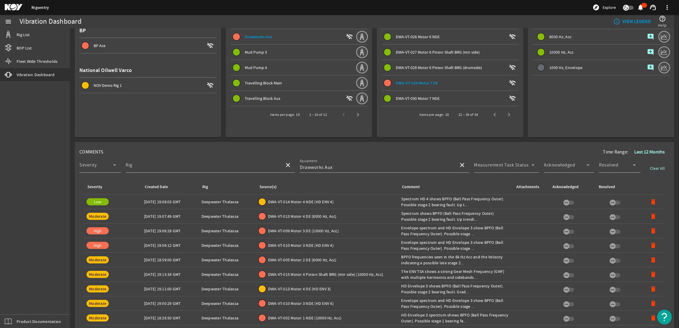
scroll to position [44, 0]
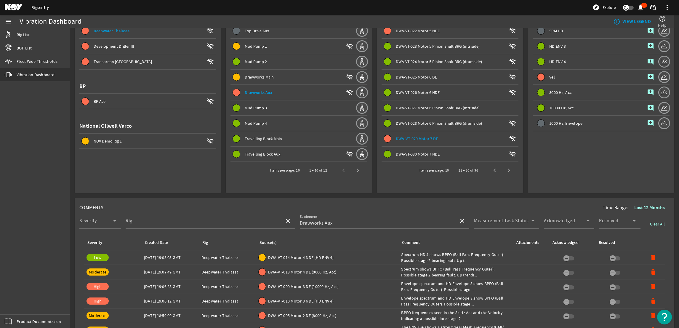
click at [647, 76] on mat-icon "add_comment" at bounding box center [650, 76] width 7 height 7
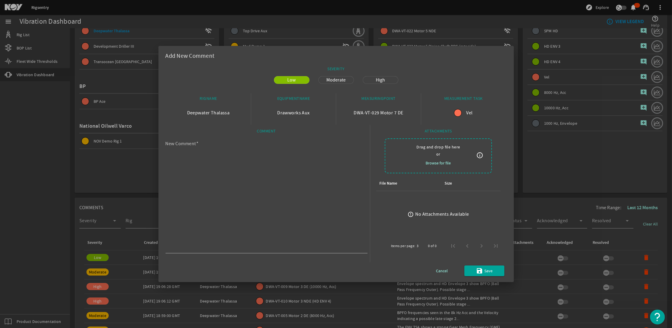
click at [312, 316] on div at bounding box center [336, 164] width 672 height 328
click at [353, 302] on div at bounding box center [336, 164] width 672 height 328
click at [445, 272] on span "Cancel" at bounding box center [442, 270] width 12 height 7
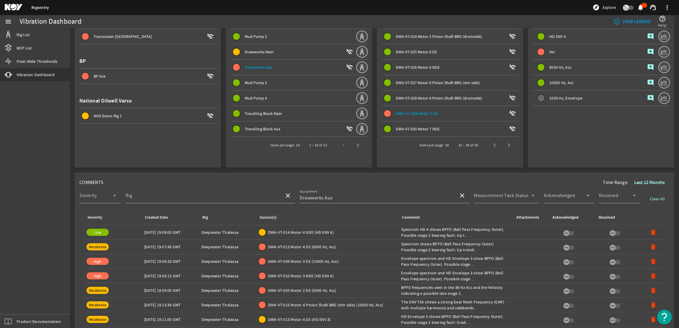
scroll to position [0, 0]
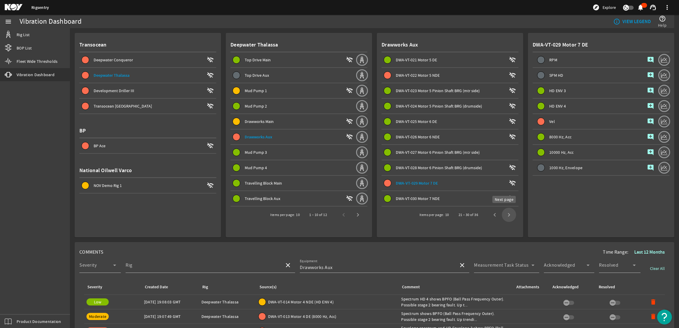
click at [508, 213] on span "Next page" at bounding box center [508, 215] width 14 height 14
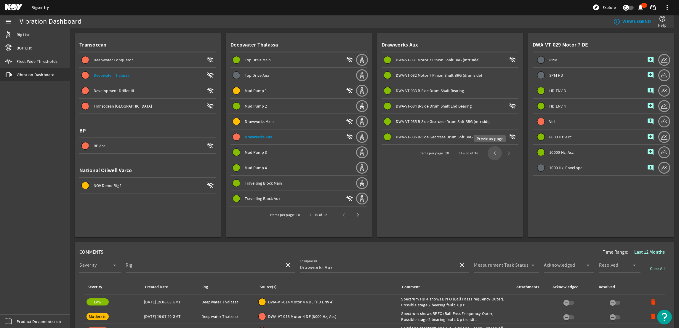
click at [487, 153] on span "Previous page" at bounding box center [494, 153] width 14 height 14
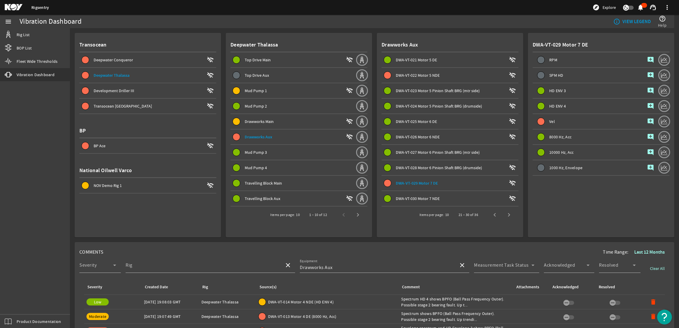
click at [414, 185] on span at bounding box center [449, 183] width 137 height 14
click at [643, 119] on span "button" at bounding box center [650, 121] width 14 height 14
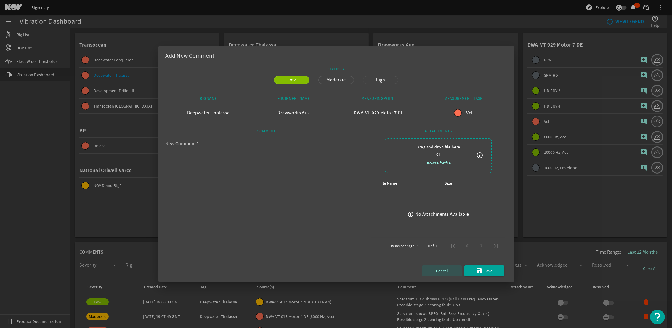
click at [441, 270] on span "Cancel" at bounding box center [442, 270] width 12 height 7
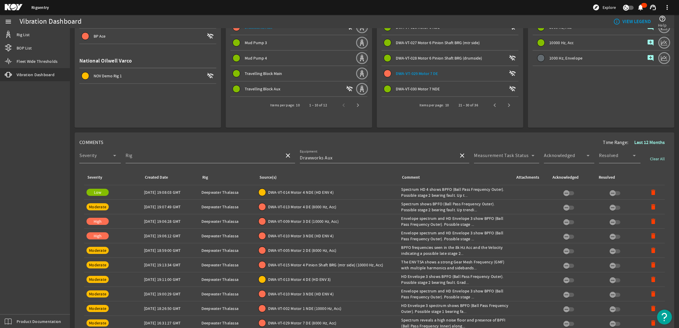
scroll to position [222, 0]
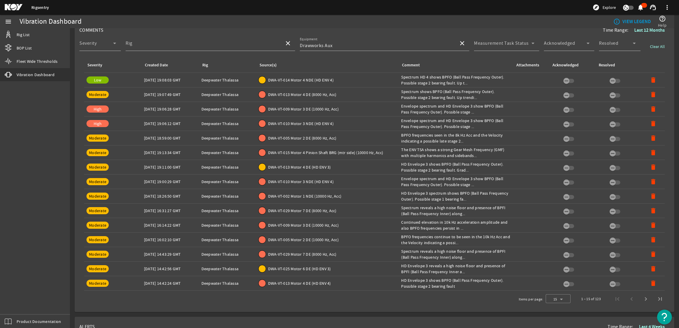
click at [304, 211] on span "DWA-VT-029 Motor 7 DE (8000 Hz, Acc)" at bounding box center [302, 211] width 68 height 6
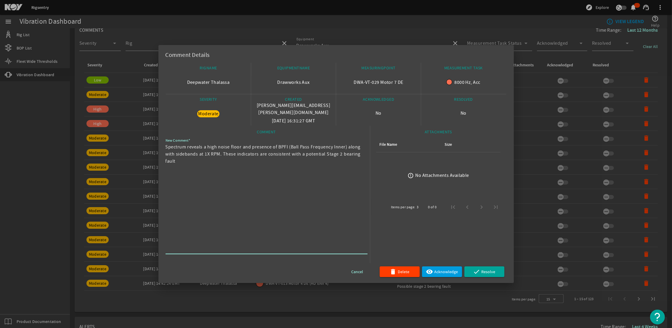
drag, startPoint x: 199, startPoint y: 167, endPoint x: 142, endPoint y: 149, distance: 59.9
click at [142, 149] on div "Comment Details RIGNAME Deepwater Thalassa EQUIPMENTNAME Drawworks Aux MEASURIN…" at bounding box center [336, 164] width 672 height 328
click at [583, 112] on div at bounding box center [336, 164] width 672 height 328
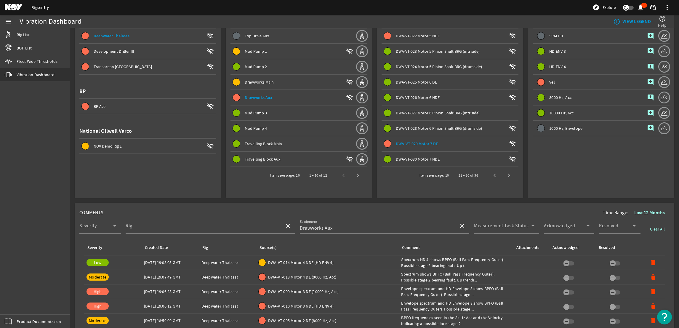
scroll to position [0, 0]
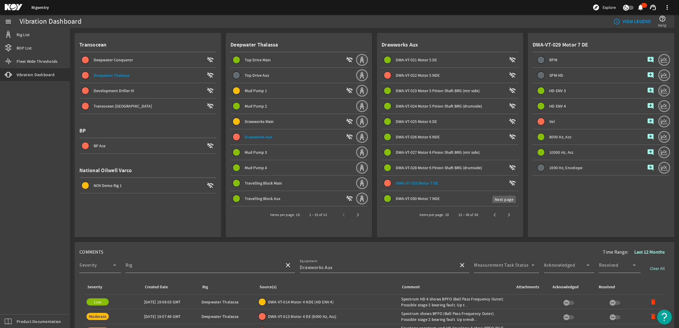
click at [507, 215] on span "Next page" at bounding box center [508, 215] width 14 height 14
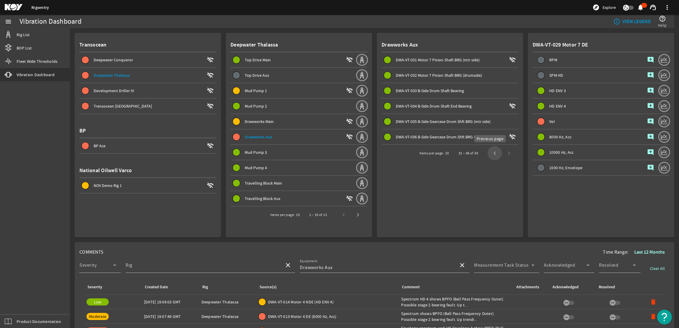
click at [487, 150] on span "Previous page" at bounding box center [494, 153] width 14 height 14
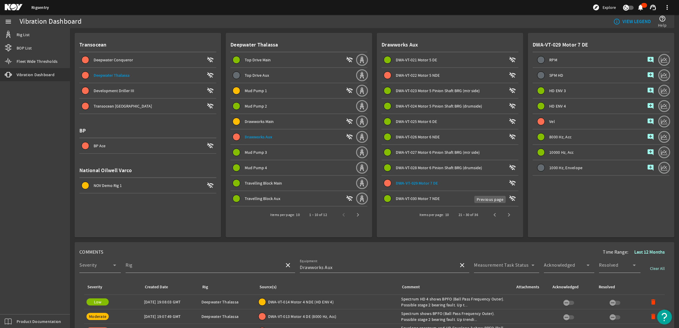
click at [491, 212] on span "Previous page" at bounding box center [494, 215] width 14 height 14
click at [490, 210] on div "1 – 10 of 36" at bounding box center [484, 215] width 63 height 14
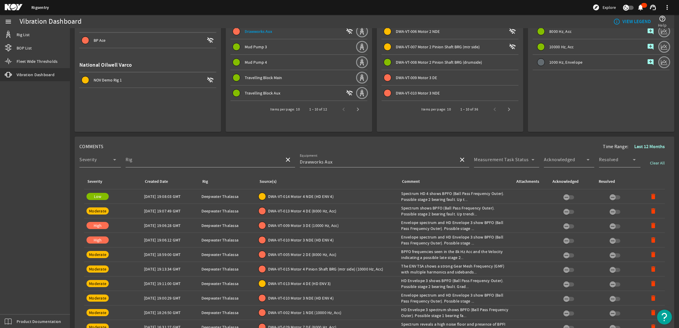
scroll to position [133, 0]
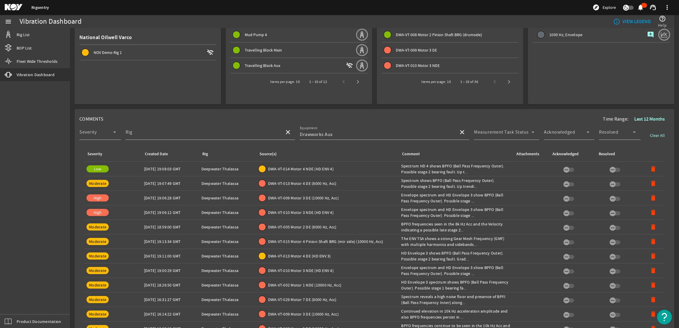
click at [99, 199] on div "High" at bounding box center [97, 197] width 22 height 7
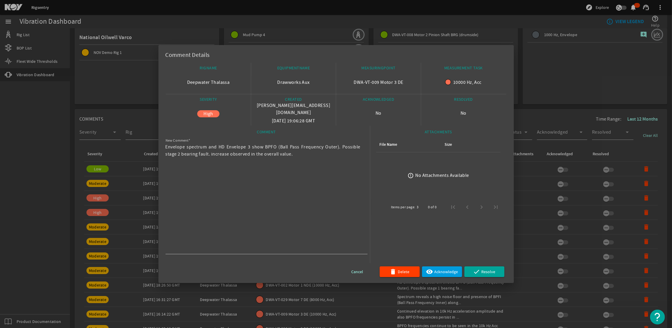
click at [97, 214] on div at bounding box center [336, 164] width 672 height 328
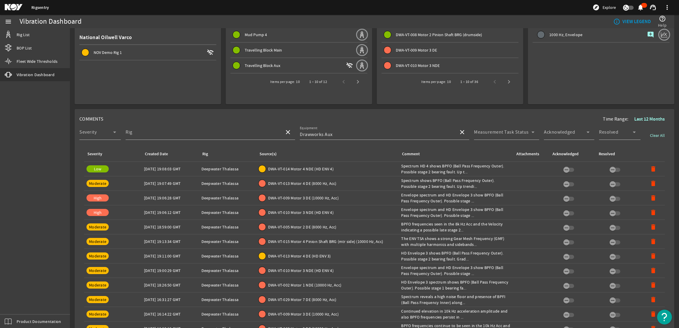
click at [153, 195] on div "Created Date: [DATE] 19:06:28 GMT" at bounding box center [170, 198] width 53 height 6
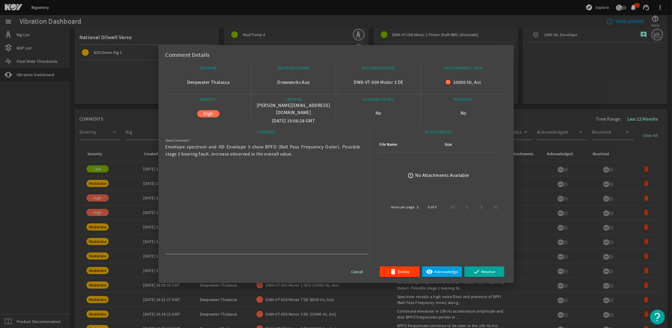
click at [618, 64] on div at bounding box center [336, 164] width 672 height 328
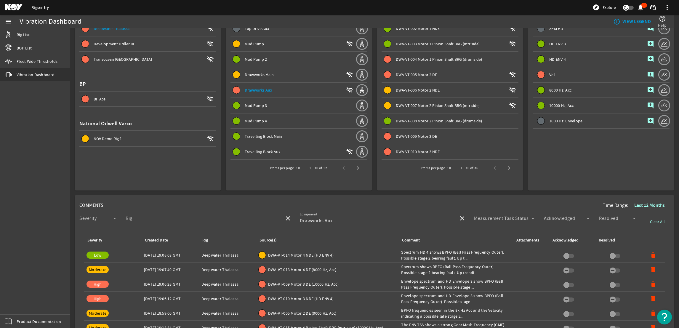
scroll to position [0, 0]
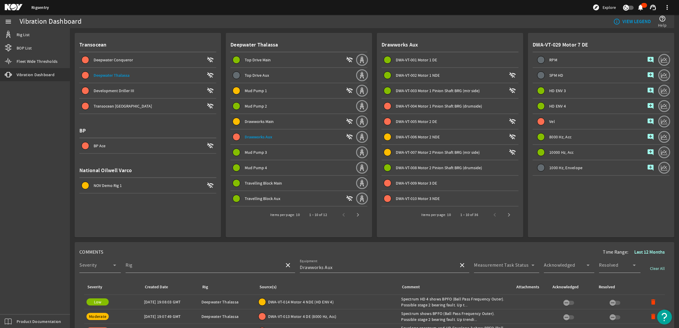
click at [324, 300] on span "DWA-VT-014 Motor 4 NDE (HD ENV 4)" at bounding box center [300, 302] width 65 height 6
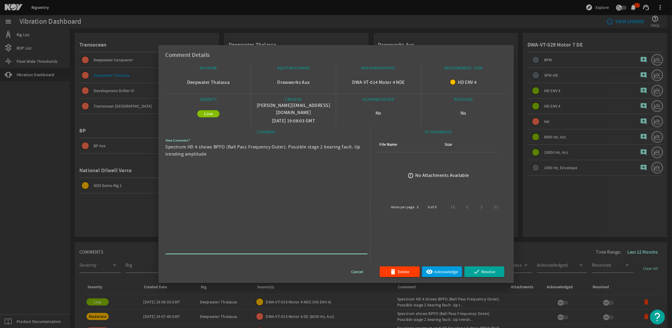
drag, startPoint x: 211, startPoint y: 156, endPoint x: 164, endPoint y: 149, distance: 47.9
click at [164, 149] on mat-dialog-content "RIGNAME Deepwater Thalassa EQUIPMENTNAME Drawworks Aux MEASURINGPOINT DWA-VT-01…" at bounding box center [335, 173] width 355 height 220
click at [393, 276] on span "button" at bounding box center [400, 271] width 40 height 14
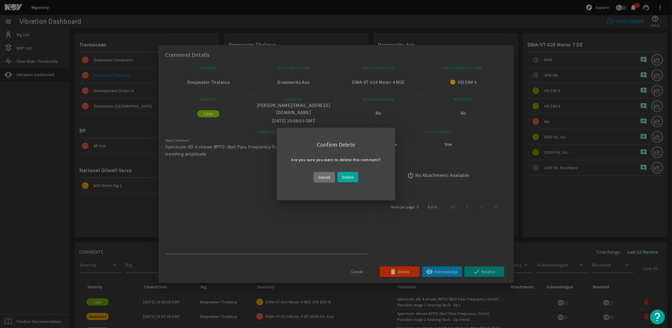
click at [325, 184] on span at bounding box center [324, 177] width 21 height 14
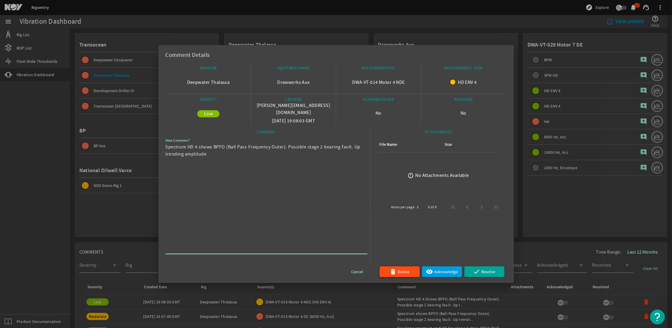
click at [402, 269] on span "Delete" at bounding box center [404, 271] width 12 height 7
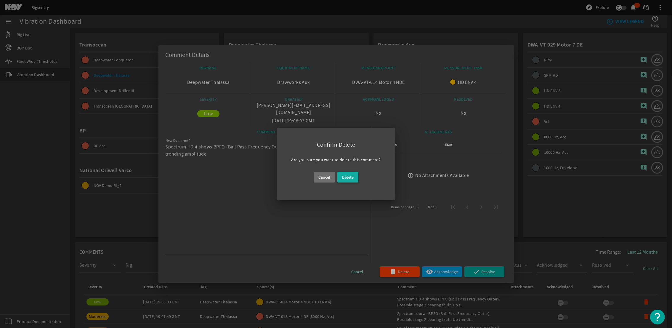
click at [348, 180] on span "Delete" at bounding box center [348, 176] width 12 height 7
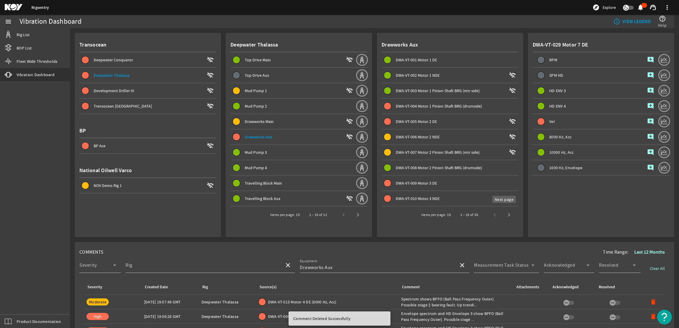
click at [501, 213] on span "Next page" at bounding box center [508, 215] width 14 height 14
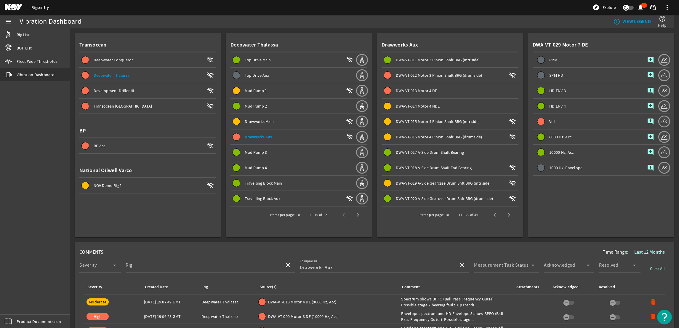
click at [421, 105] on span "DWA-VT-014 Motor 4 NDE" at bounding box center [418, 105] width 44 height 5
click at [647, 104] on mat-icon "add_comment" at bounding box center [650, 105] width 7 height 7
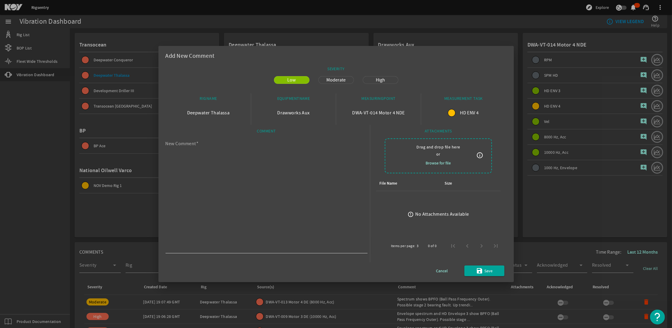
click at [266, 176] on textarea "New Comment" at bounding box center [263, 196] width 197 height 109
paste textarea "Spectrum HD 4 shows BPFO (Ball Pass Frequency Outer). Possible stage 2 bearing …"
type textarea "Spectrum HD 4 shows BPFO (Ball Pass Frequency Outer). Possible stage 2 bearing …"
drag, startPoint x: 346, startPoint y: 69, endPoint x: 348, endPoint y: 66, distance: 4.0
click at [348, 66] on div "SEVERITY" at bounding box center [335, 69] width 341 height 10
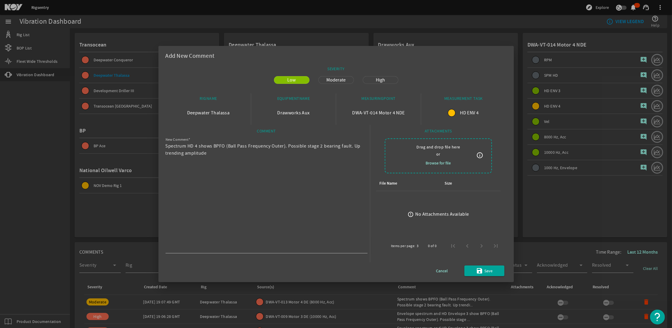
click at [341, 81] on span "Moderate" at bounding box center [336, 79] width 26 height 7
click at [467, 273] on span "submit" at bounding box center [484, 270] width 40 height 14
